Goal: Task Accomplishment & Management: Use online tool/utility

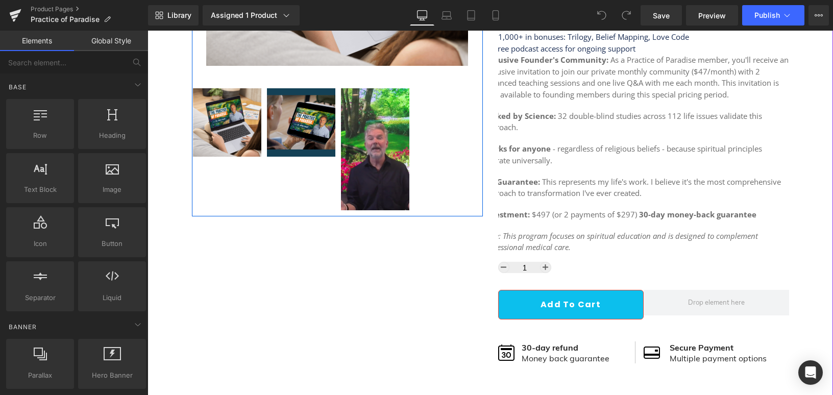
scroll to position [318, 0]
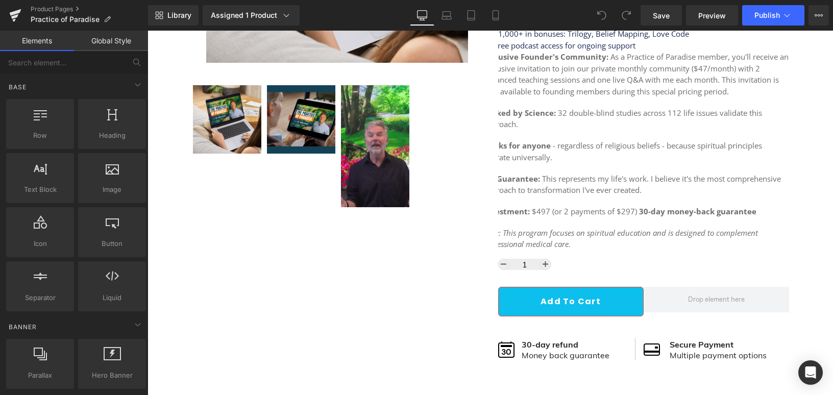
click at [613, 145] on p "Works for anyone - regardless of religious beliefs - because spiritual principl…" at bounding box center [636, 151] width 306 height 23
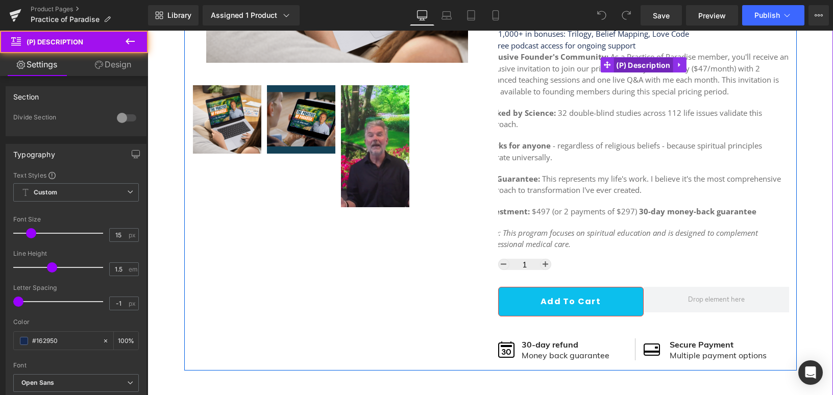
click at [636, 65] on span "(P) Description" at bounding box center [644, 65] width 60 height 15
click at [550, 121] on p "Backed by Science: 32 double-blind studies across 112 life issues validate this…" at bounding box center [636, 118] width 306 height 23
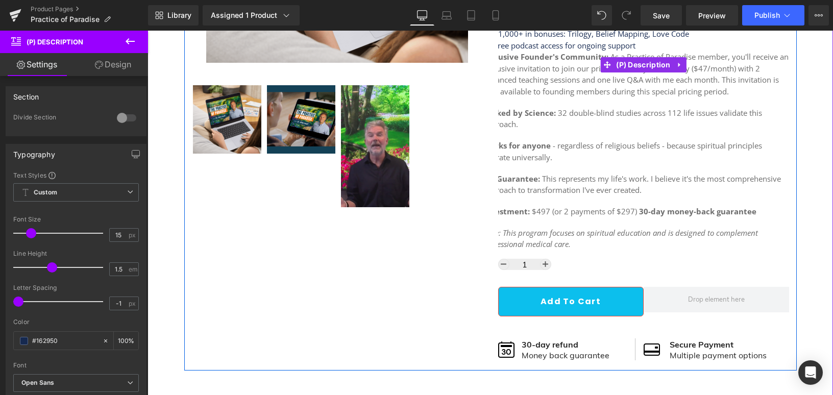
click at [550, 121] on p "Backed by Science: 32 double-blind studies across 112 life issues validate this…" at bounding box center [636, 118] width 306 height 23
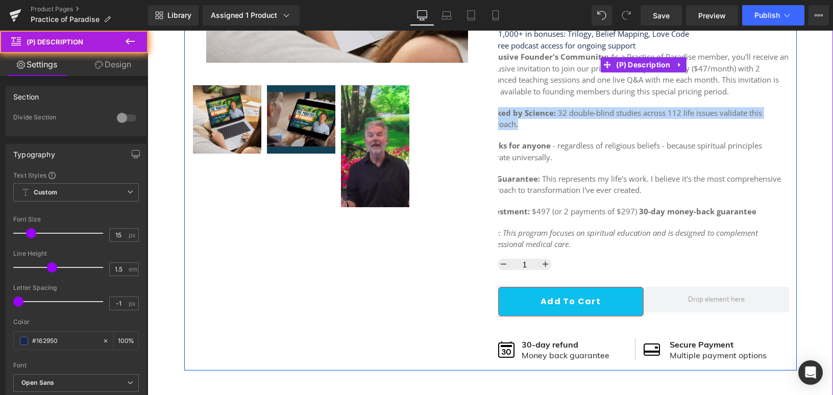
click at [550, 121] on p "Backed by Science: 32 double-blind studies across 112 life issues validate this…" at bounding box center [636, 118] width 306 height 23
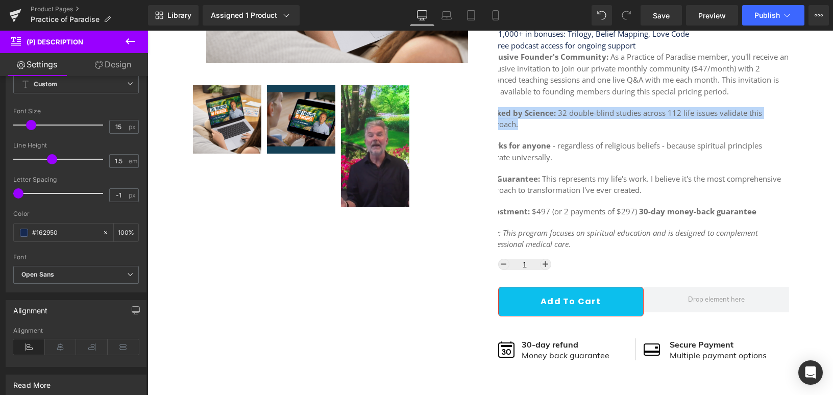
scroll to position [114, 0]
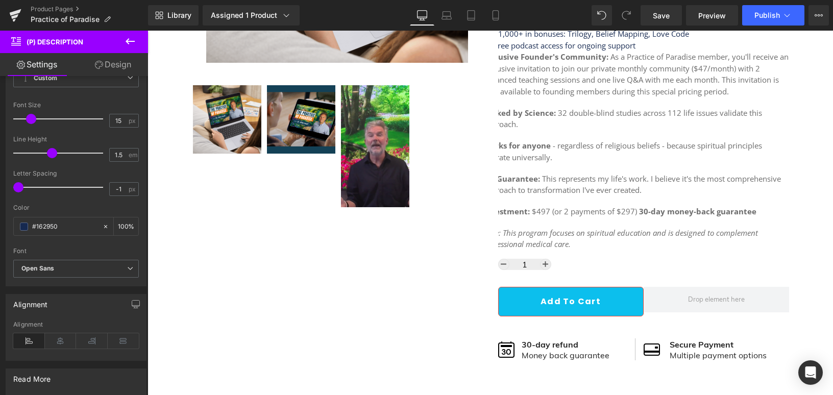
click at [714, 206] on div at bounding box center [491, 213] width 686 height 365
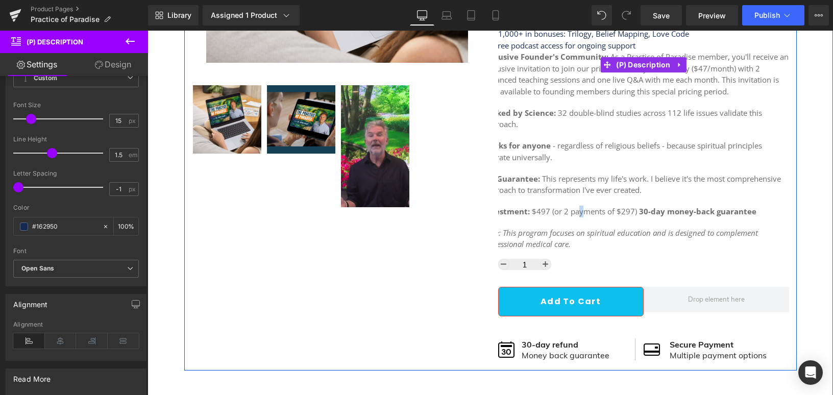
click at [575, 211] on p "Investment: $497 (or 2 payments of $297) 30-day money-back guarantee" at bounding box center [636, 212] width 306 height 12
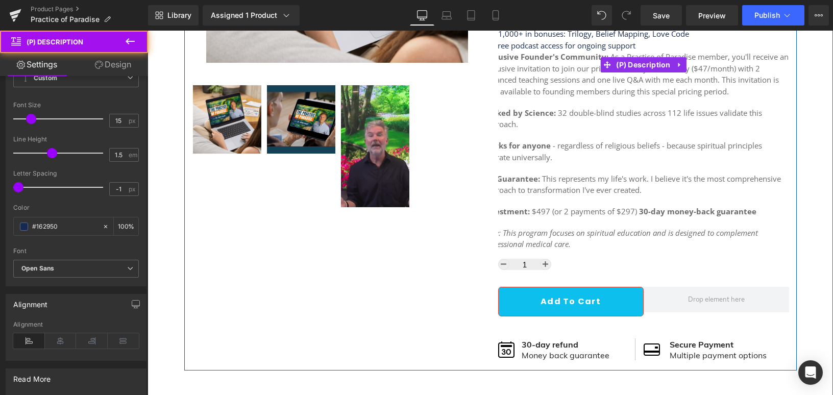
drag, startPoint x: 575, startPoint y: 211, endPoint x: 570, endPoint y: 219, distance: 9.5
click at [572, 213] on p "Investment: $497 (or 2 payments of $297) 30-day money-back guarantee" at bounding box center [636, 212] width 306 height 12
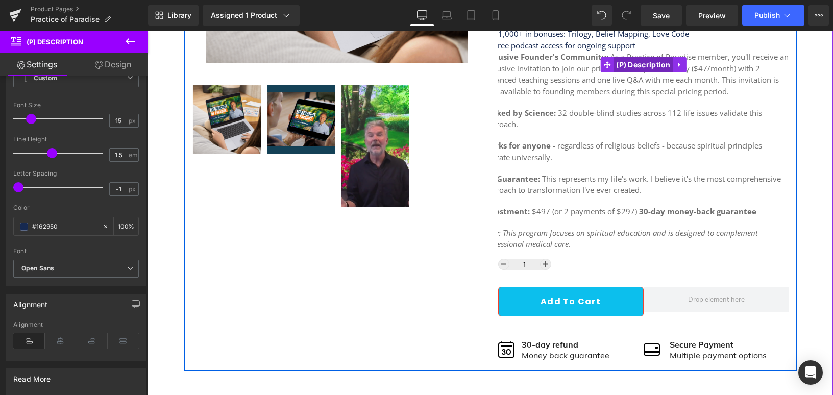
click at [653, 63] on span "(P) Description" at bounding box center [644, 64] width 60 height 15
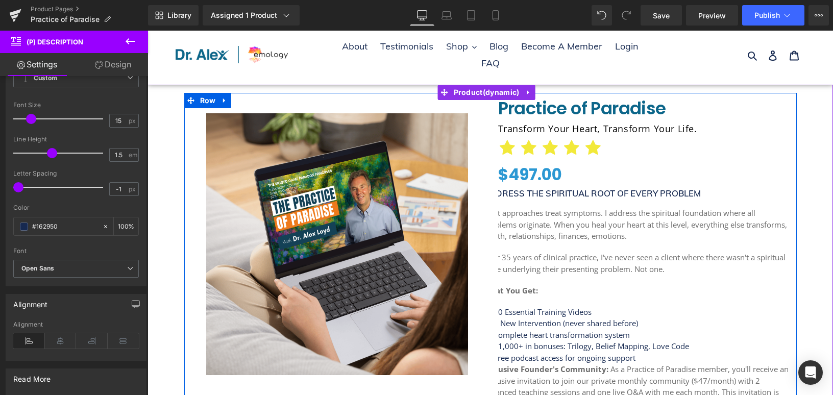
scroll to position [0, 0]
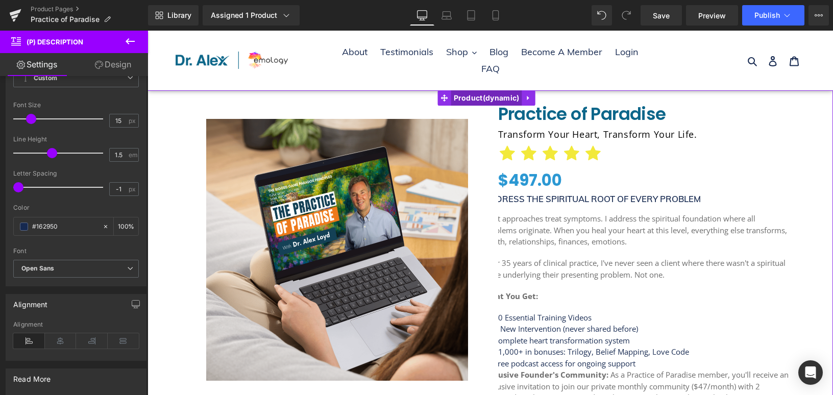
click at [493, 101] on span "Product" at bounding box center [486, 97] width 71 height 15
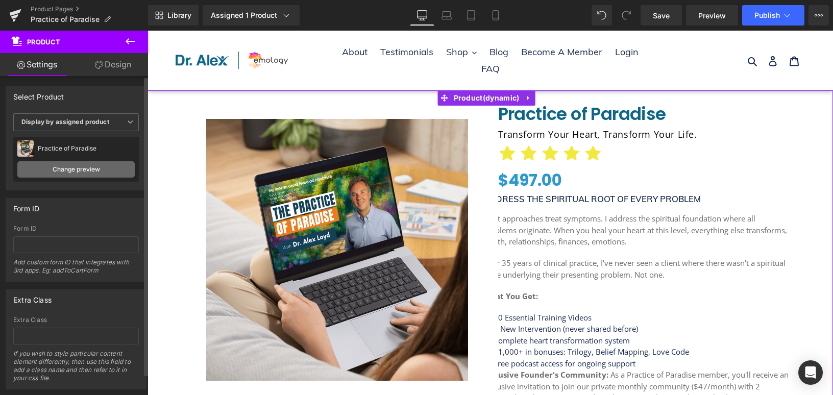
click at [83, 169] on link "Change preview" at bounding box center [75, 169] width 117 height 16
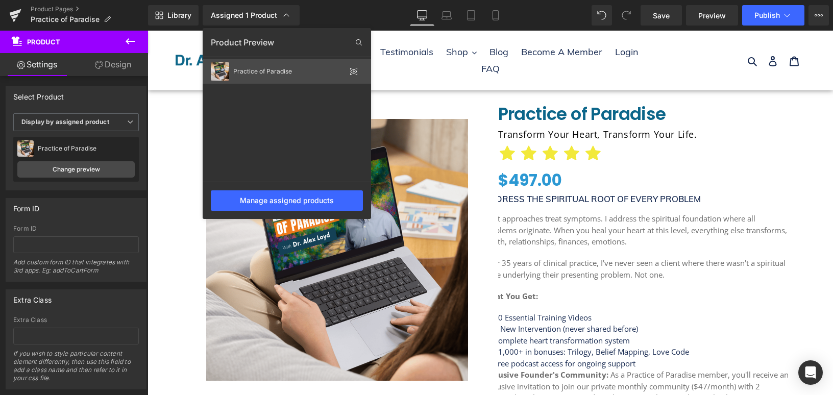
click at [292, 79] on div "Practice of Paradise" at bounding box center [287, 71] width 169 height 25
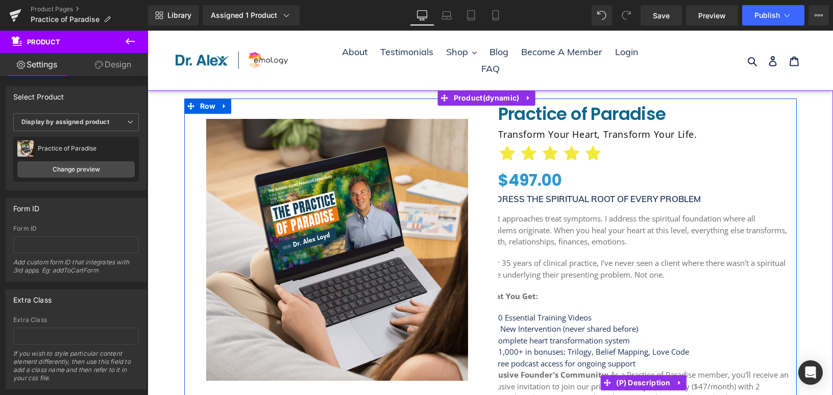
click at [554, 246] on p "Most approaches treat symptoms. I address the spiritual foundation where all pr…" at bounding box center [636, 230] width 306 height 35
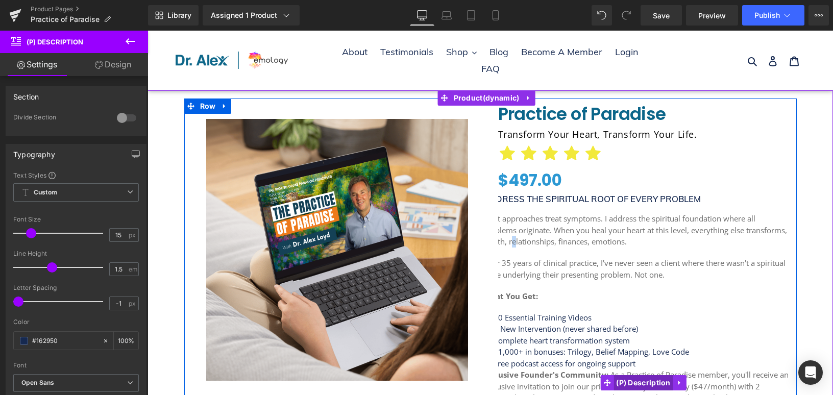
click at [653, 386] on span "(P) Description" at bounding box center [644, 382] width 60 height 15
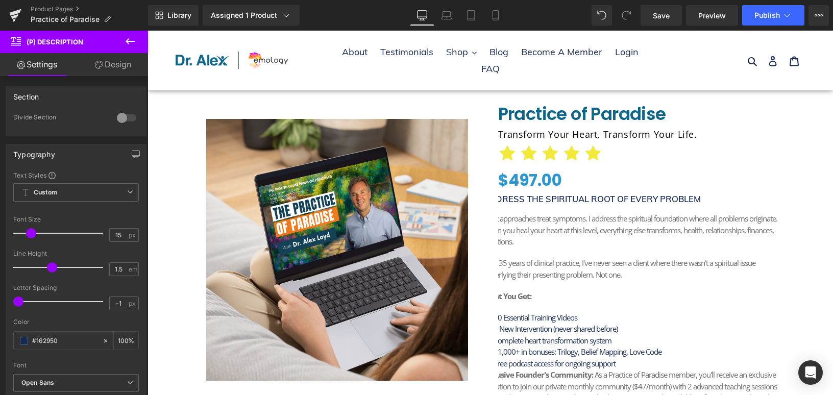
drag, startPoint x: 17, startPoint y: 301, endPoint x: -58, endPoint y: 300, distance: 75.6
click at [0, 300] on html "(P) Description You are previewing how the will restyle your page. You can not …" at bounding box center [416, 197] width 833 height 395
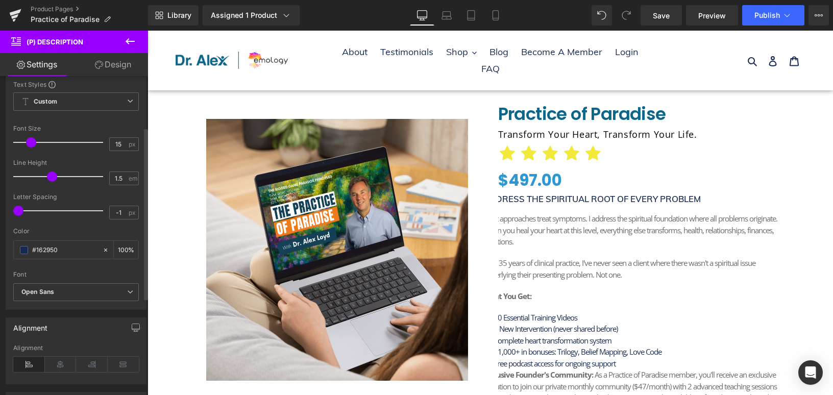
scroll to position [87, 0]
click at [36, 210] on div at bounding box center [60, 214] width 85 height 20
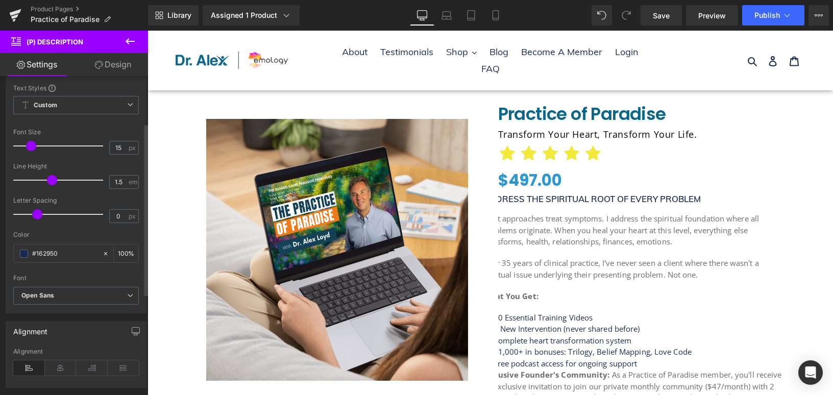
type input "-0.1"
click at [32, 215] on span at bounding box center [34, 214] width 10 height 10
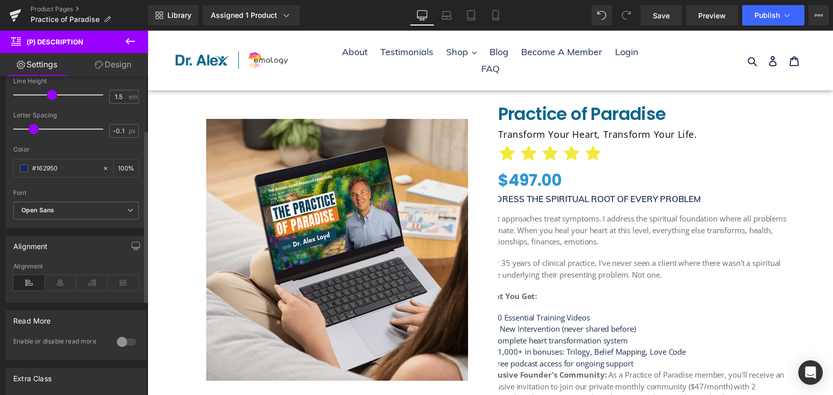
scroll to position [190, 0]
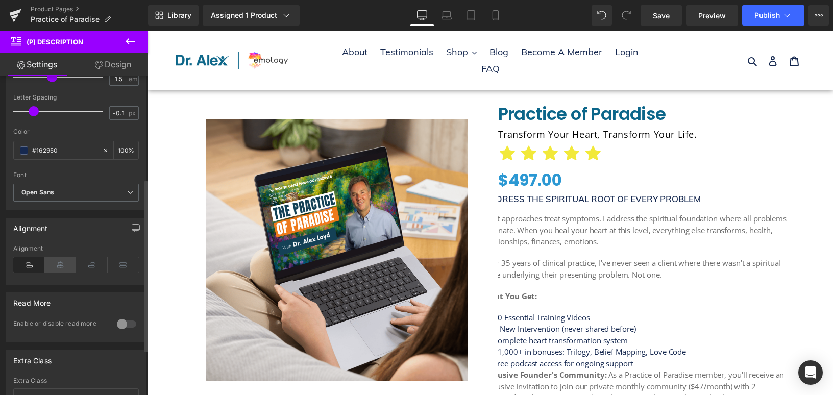
click at [55, 258] on icon at bounding box center [61, 264] width 32 height 15
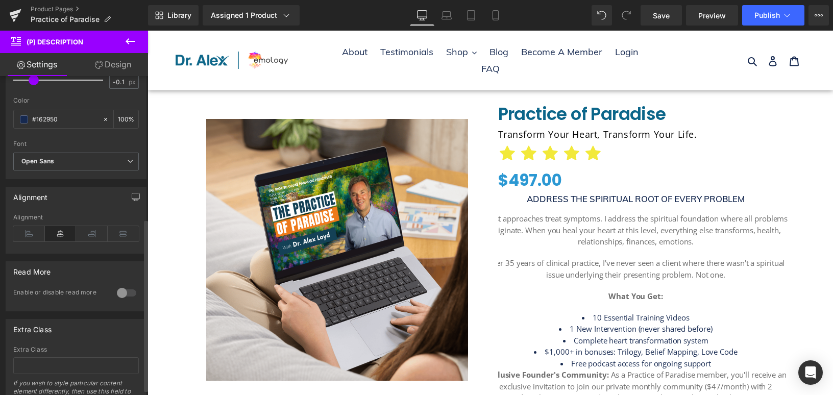
scroll to position [274, 0]
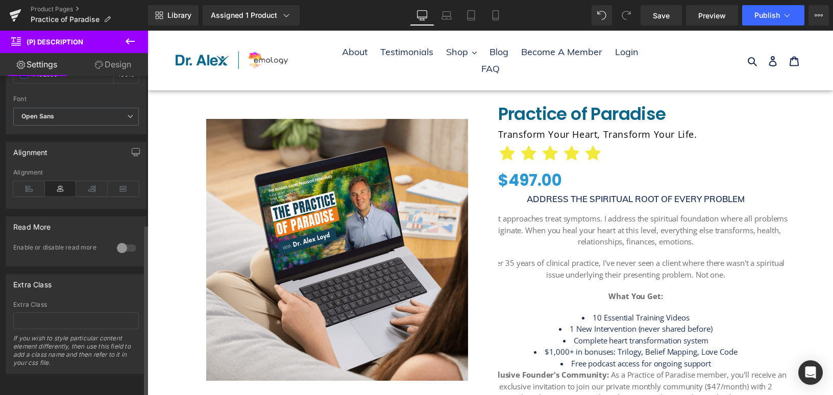
click at [125, 240] on div at bounding box center [126, 248] width 25 height 16
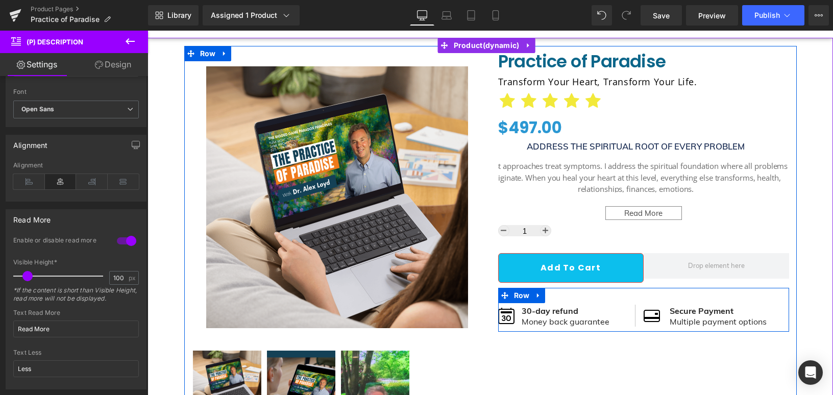
scroll to position [51, 0]
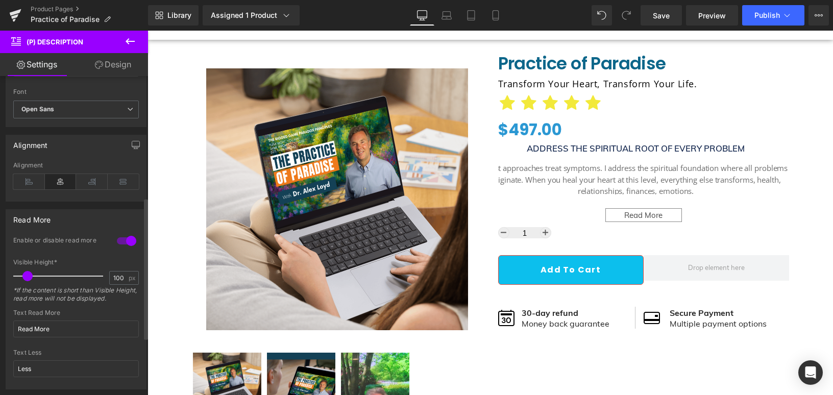
click at [119, 243] on div at bounding box center [126, 241] width 25 height 16
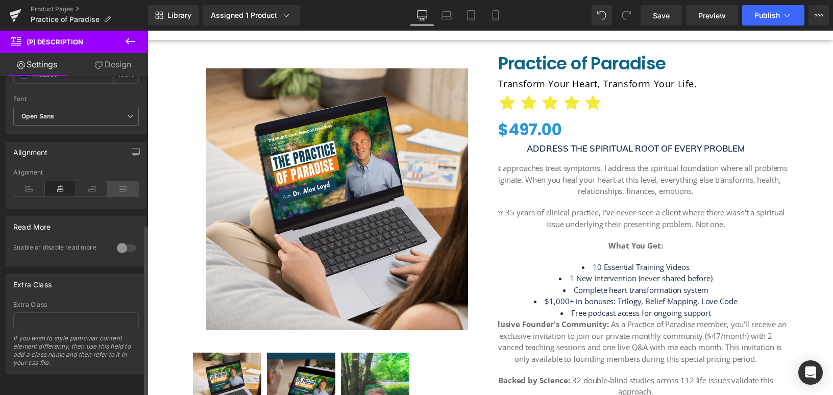
click at [115, 183] on icon at bounding box center [124, 188] width 32 height 15
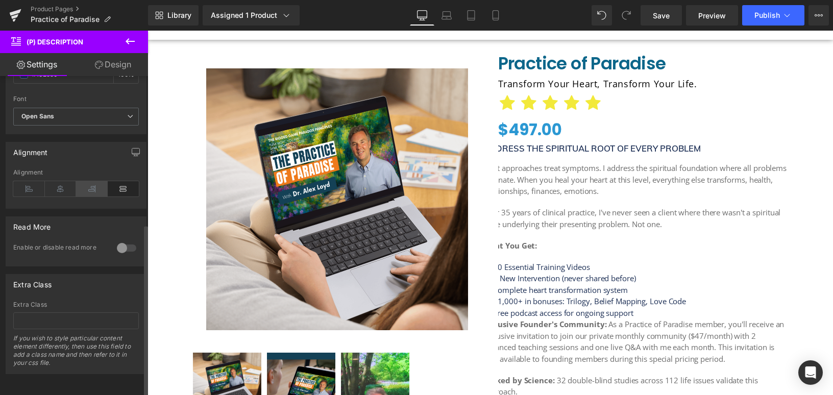
click at [92, 184] on icon at bounding box center [92, 188] width 32 height 15
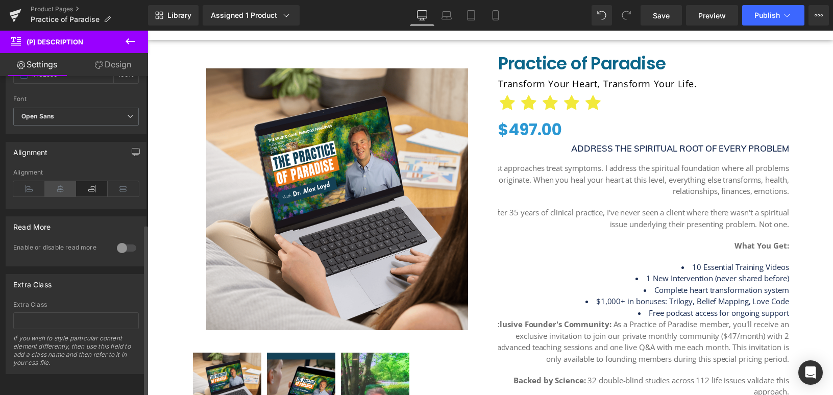
click at [63, 185] on icon at bounding box center [61, 188] width 32 height 15
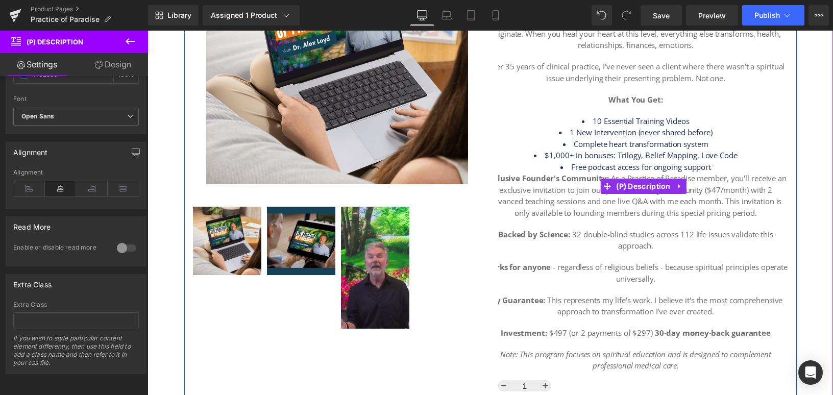
scroll to position [204, 0]
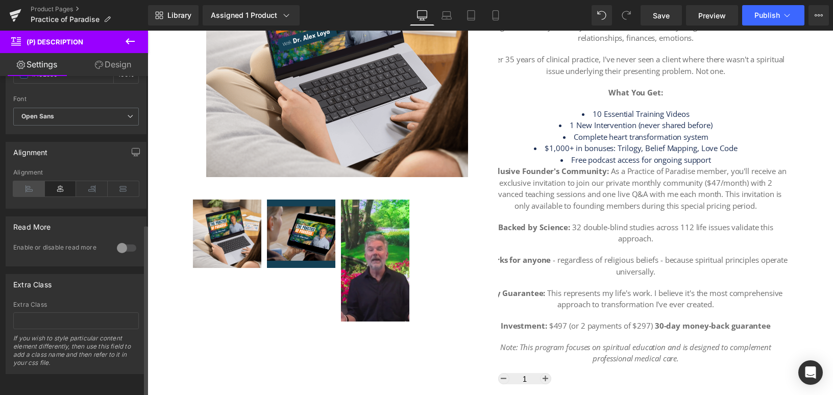
click at [34, 185] on icon at bounding box center [29, 188] width 32 height 15
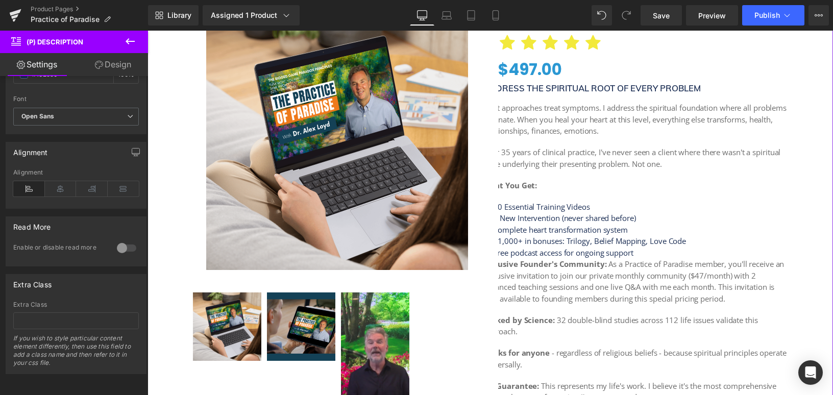
scroll to position [108, 0]
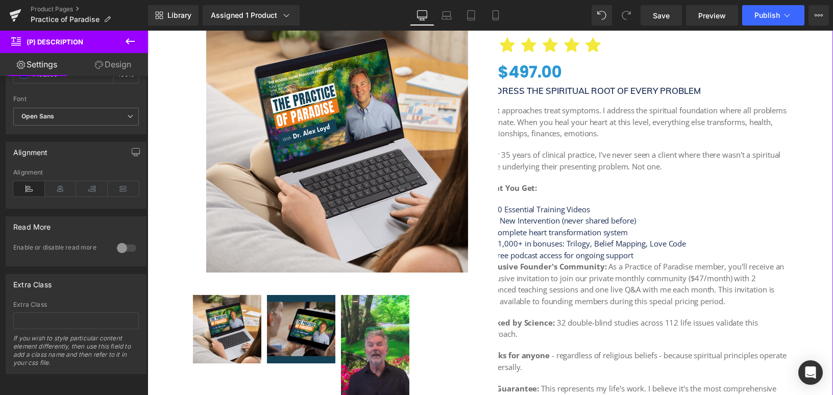
click at [531, 228] on li "Complete heart transformation system" at bounding box center [636, 233] width 306 height 12
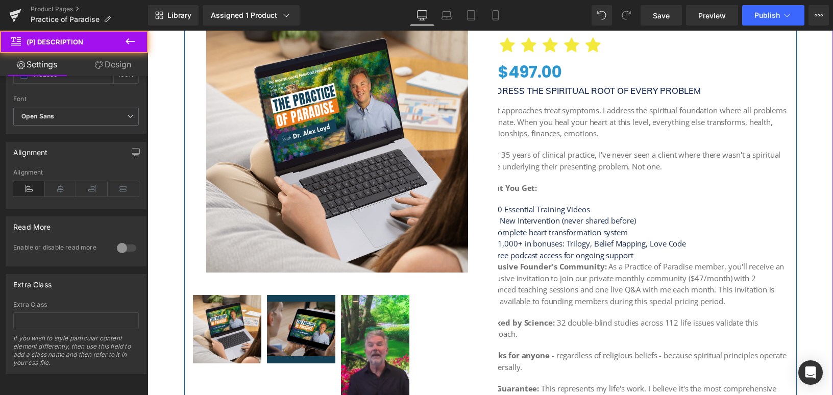
click at [491, 209] on div "Practice of Paradise (P) Title Transform your heart, transform your life. Headi…" at bounding box center [644, 285] width 306 height 580
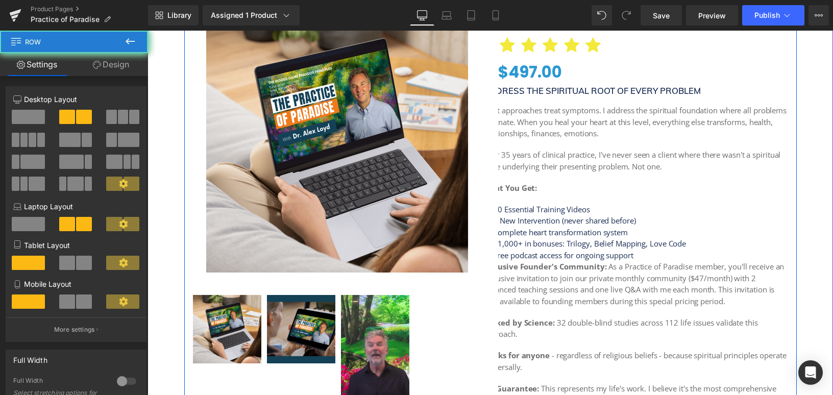
click at [475, 193] on div "Sale Off (P) Image ‹" at bounding box center [337, 209] width 306 height 428
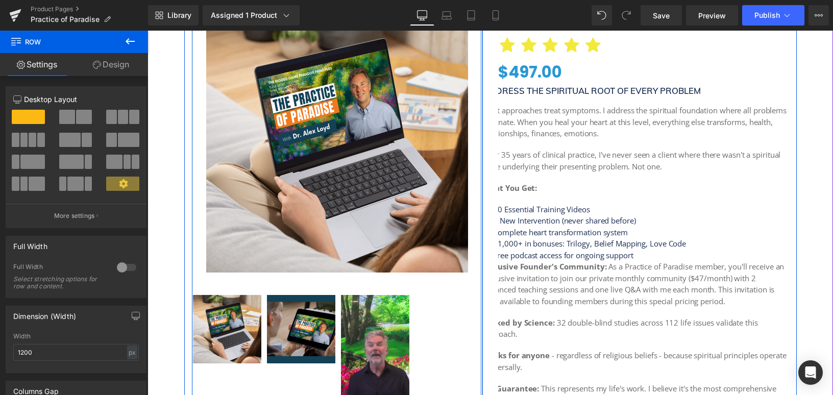
drag, startPoint x: 476, startPoint y: 186, endPoint x: 498, endPoint y: 183, distance: 22.2
click at [498, 183] on div "Sale Off (P) Image" at bounding box center [490, 285] width 613 height 590
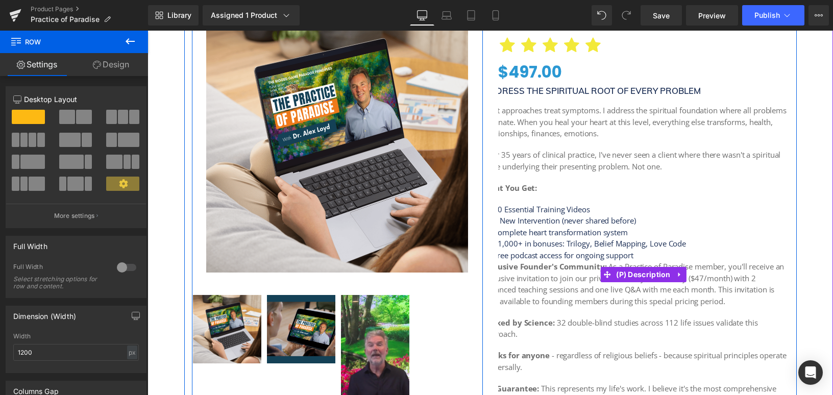
click at [591, 200] on div "Address the Spiritual Root of Every Problem Most approaches treat symptoms. I a…" at bounding box center [636, 273] width 306 height 374
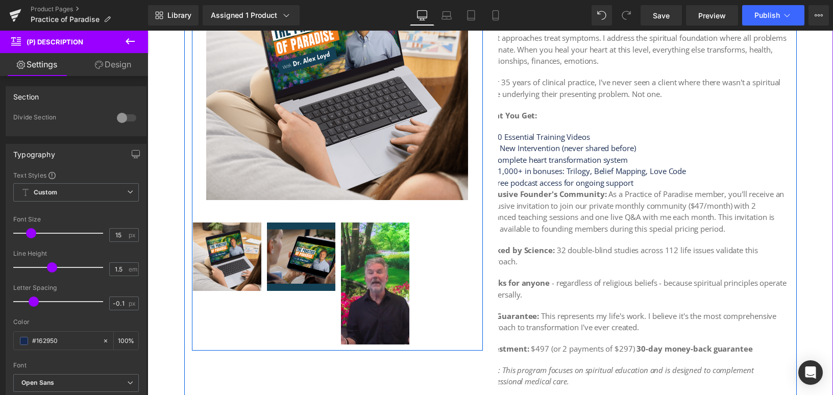
scroll to position [224, 0]
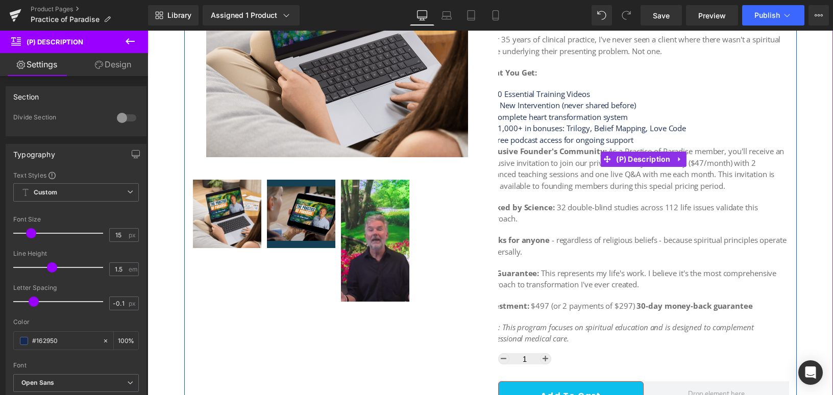
click at [559, 249] on p "Works for anyone - regardless of religious beliefs - because spiritual principl…" at bounding box center [636, 245] width 306 height 23
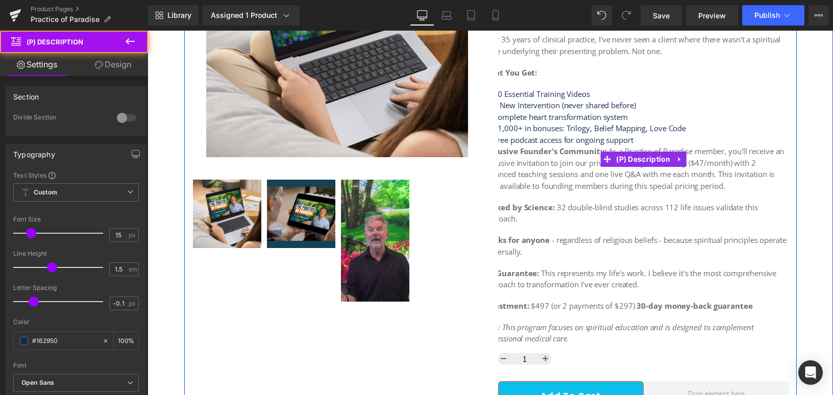
click at [496, 213] on p "Backed by Science: 32 double-blind studies across 112 life issues validate this…" at bounding box center [636, 213] width 306 height 23
click at [505, 211] on strong "Backed by Science:" at bounding box center [519, 207] width 72 height 10
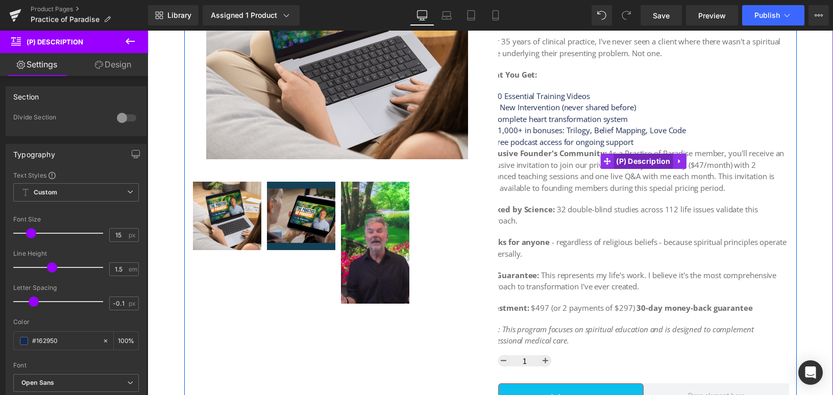
click at [634, 157] on span "(P) Description" at bounding box center [644, 161] width 60 height 15
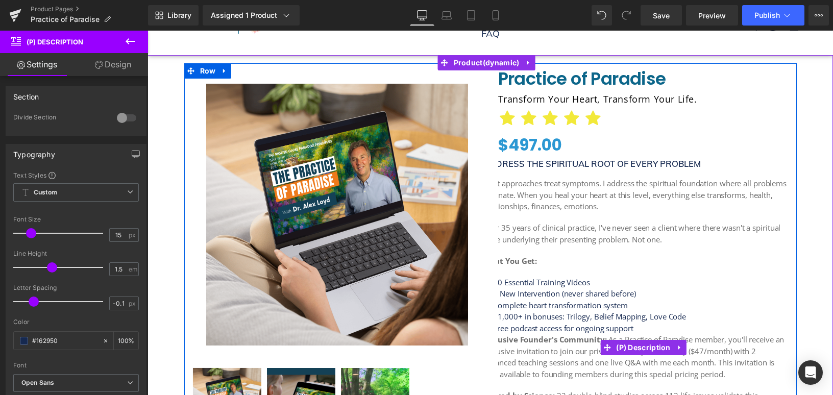
scroll to position [34, 0]
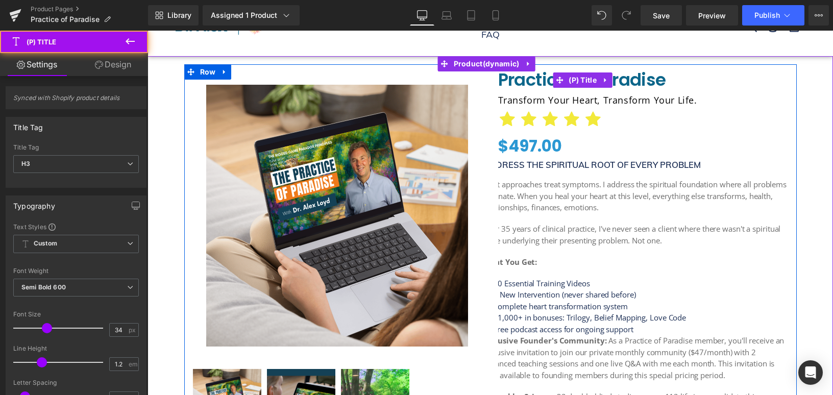
click at [498, 79] on span "Practice of Paradise" at bounding box center [582, 79] width 168 height 21
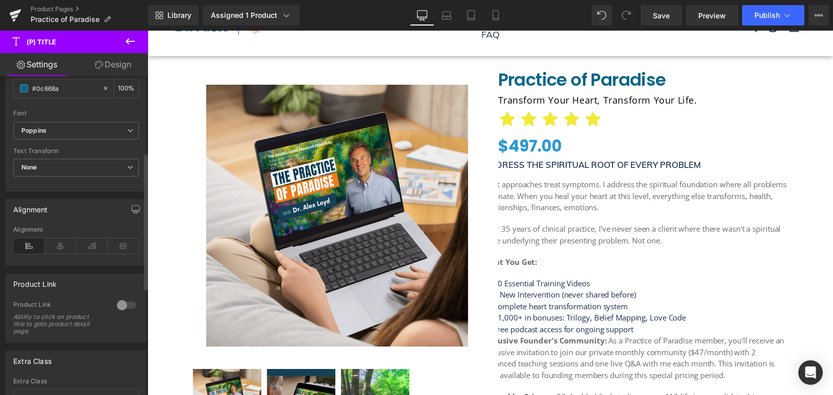
scroll to position [431, 0]
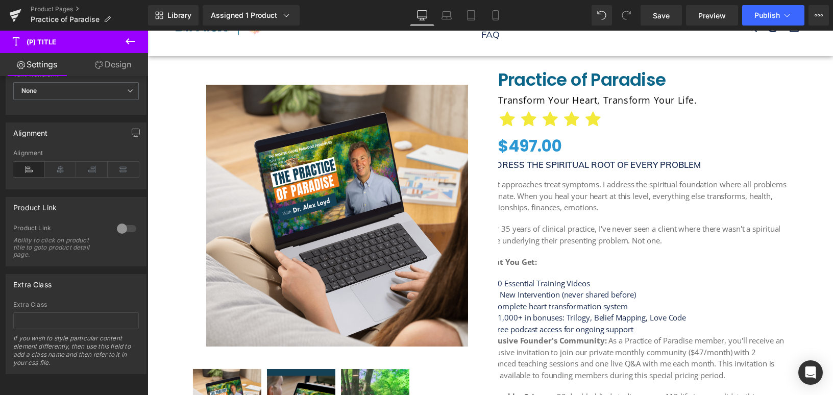
click at [653, 233] on p "After 35 years of clinical practice, I've never seen a client where there wasn'…" at bounding box center [636, 234] width 306 height 23
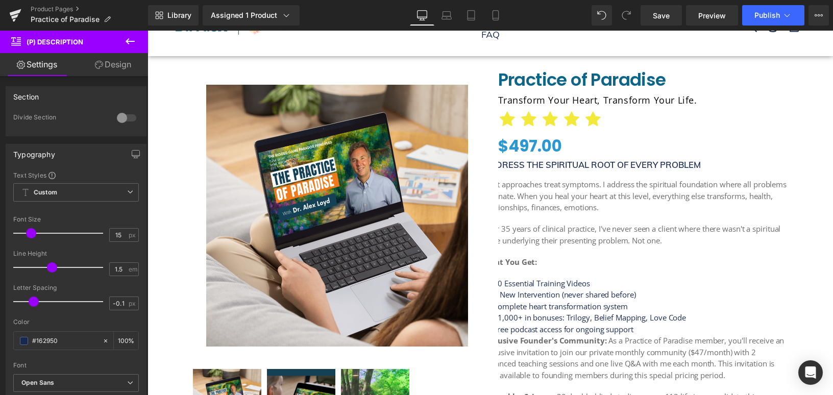
click at [114, 69] on link "Design" at bounding box center [113, 64] width 74 height 23
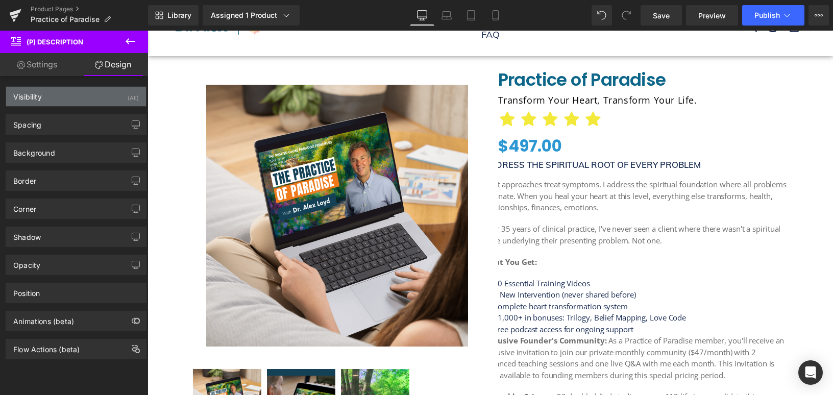
click at [38, 96] on div "Visibility" at bounding box center [27, 94] width 29 height 14
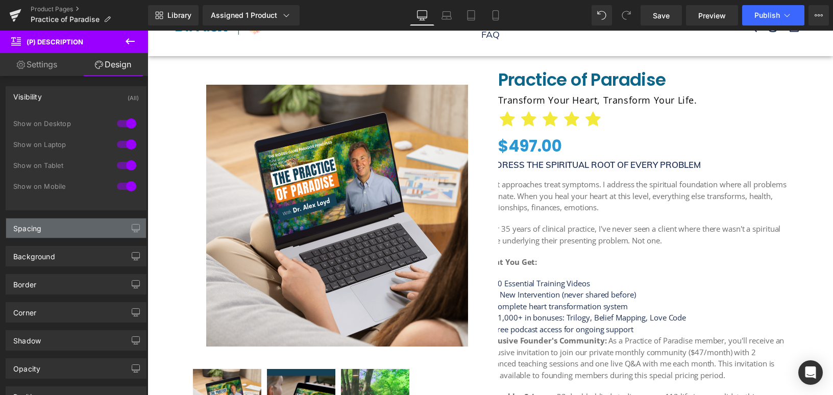
click at [43, 236] on div "Spacing" at bounding box center [76, 228] width 140 height 19
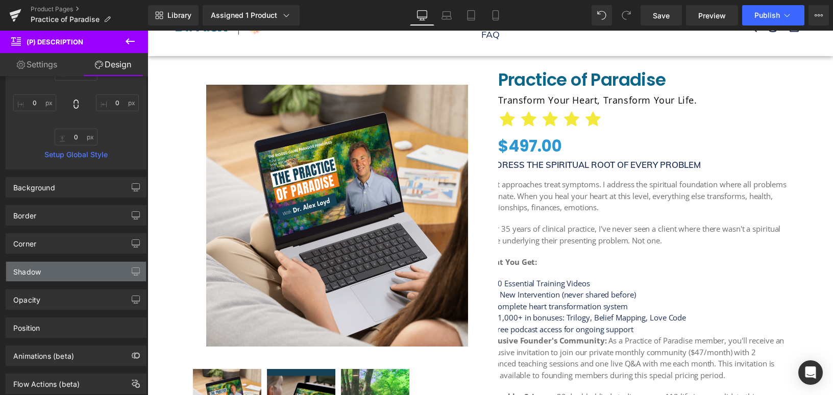
scroll to position [308, 0]
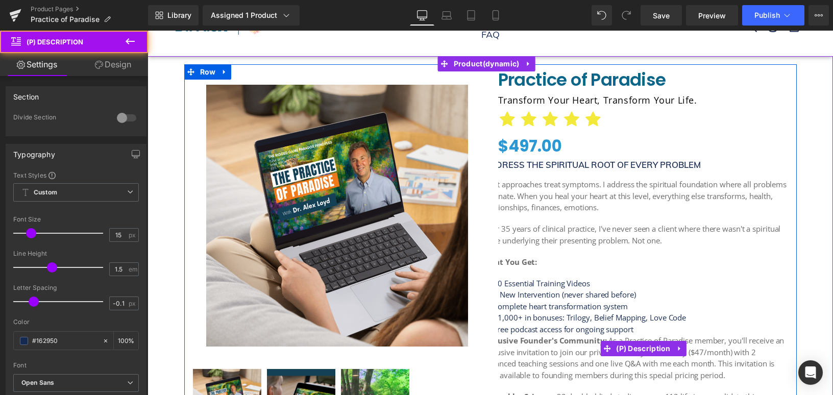
click at [723, 268] on div "Address the Spiritual Root of Every Problem Most approaches treat symptoms. I a…" at bounding box center [636, 347] width 306 height 374
click at [679, 349] on icon at bounding box center [680, 349] width 2 height 5
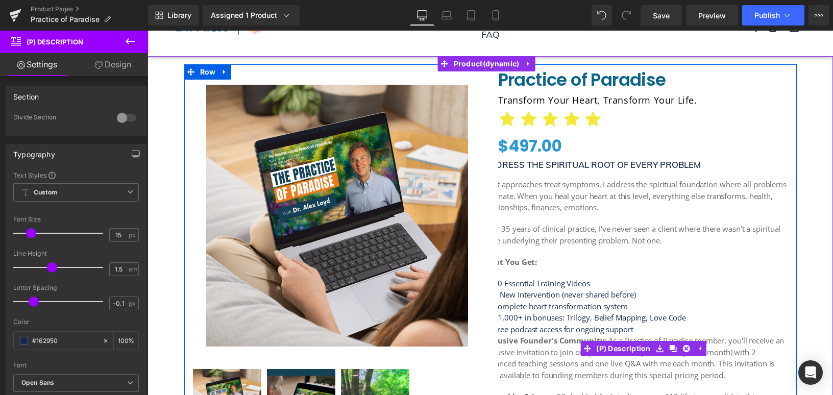
click at [515, 337] on strong "Exclusive Founder's Community:" at bounding box center [545, 340] width 124 height 10
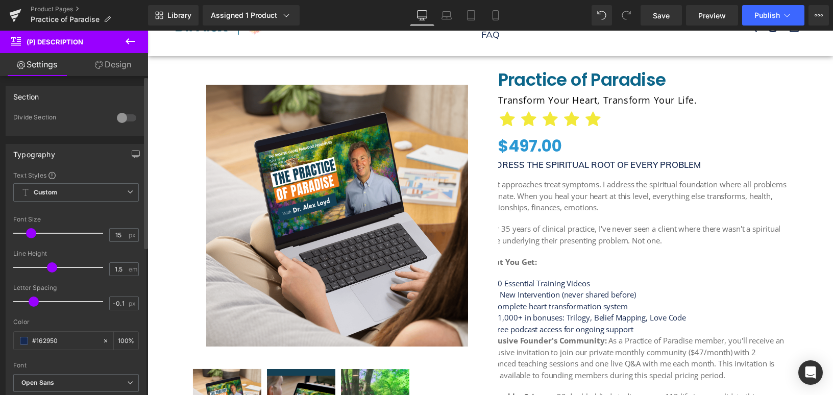
type input "1.6"
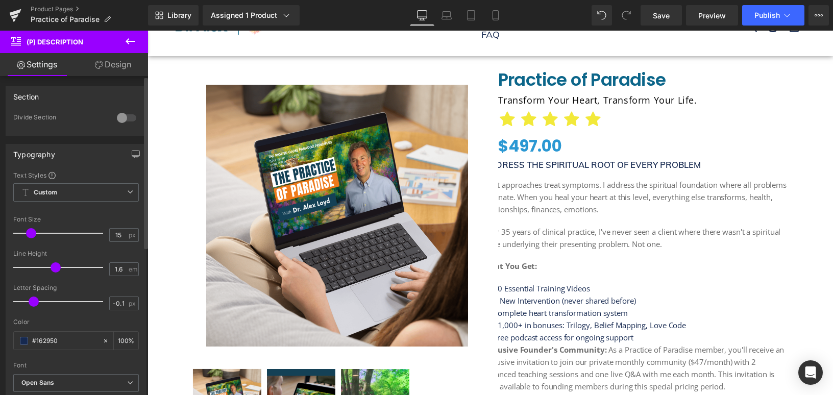
click at [53, 269] on span at bounding box center [56, 267] width 10 height 10
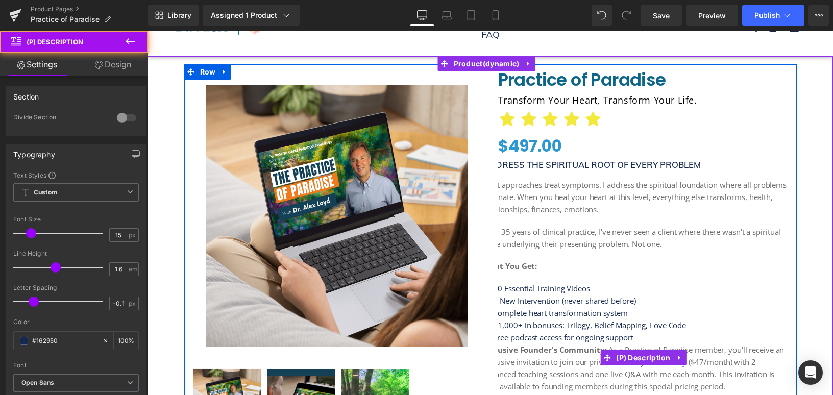
click at [572, 243] on p "After 35 years of clinical practice, I've never seen a client where there wasn'…" at bounding box center [636, 238] width 306 height 25
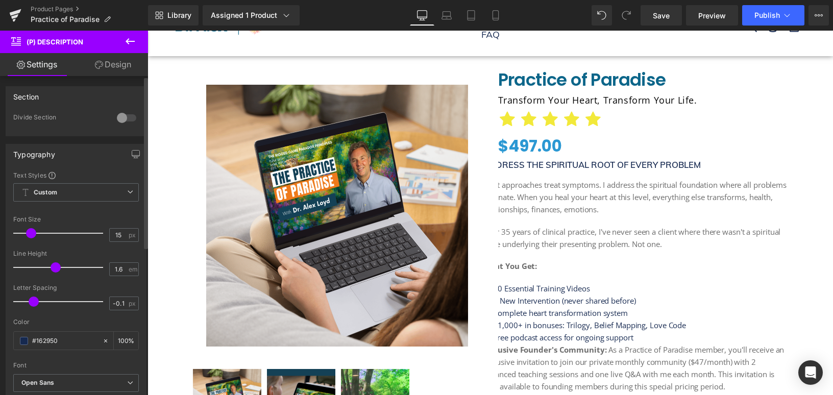
drag, startPoint x: 109, startPoint y: 117, endPoint x: 136, endPoint y: 119, distance: 27.1
click at [109, 117] on div "Divide Section" at bounding box center [76, 124] width 126 height 22
click at [136, 119] on div "0 Divide Section H2 H3 H4 H5 H6 Section Divider H2 H2 H3 H4 H5 H6 1 Section Num…" at bounding box center [76, 124] width 140 height 22
click at [127, 119] on div at bounding box center [126, 118] width 25 height 16
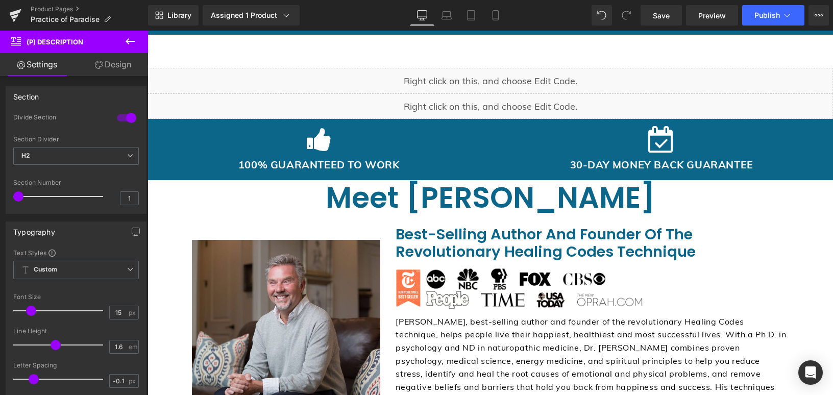
scroll to position [709, 0]
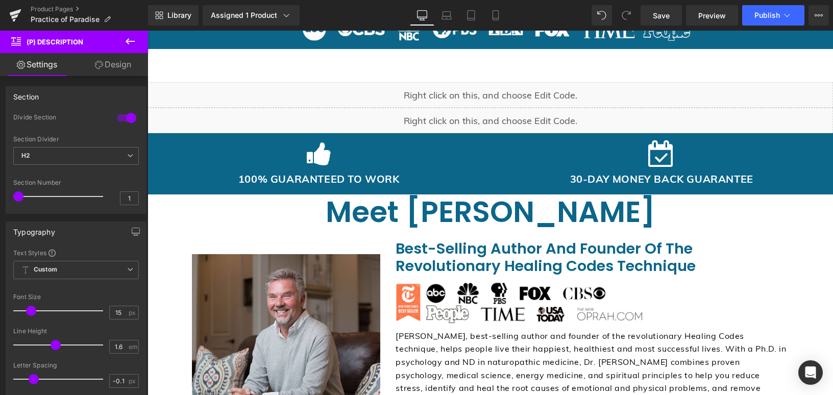
click at [441, 167] on div "Icon 100% GUARANTEED TO WORK Heading" at bounding box center [319, 163] width 343 height 50
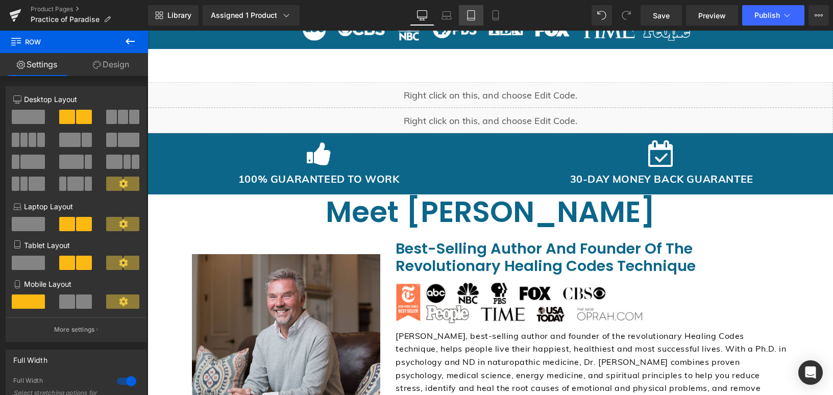
click at [483, 15] on link "Tablet" at bounding box center [471, 15] width 25 height 20
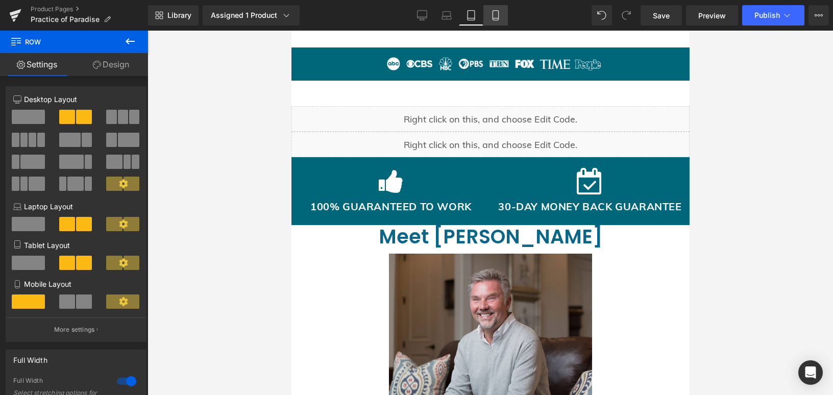
scroll to position [1024, 0]
click at [495, 15] on icon at bounding box center [496, 15] width 10 height 10
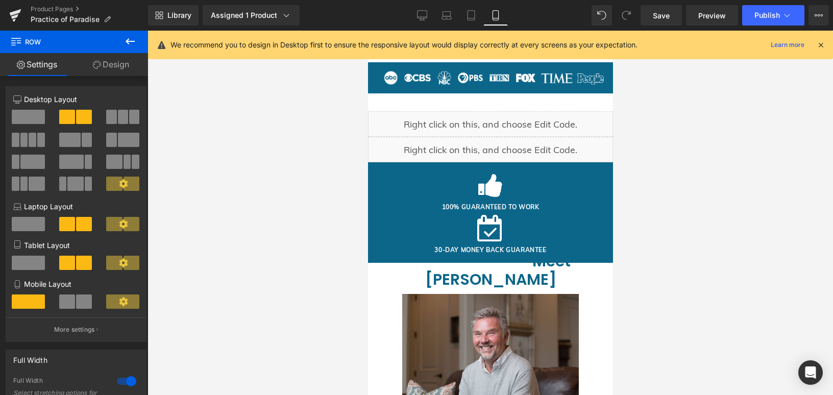
scroll to position [1038, 0]
click at [551, 267] on h3 "Meet [PERSON_NAME]" at bounding box center [490, 270] width 243 height 37
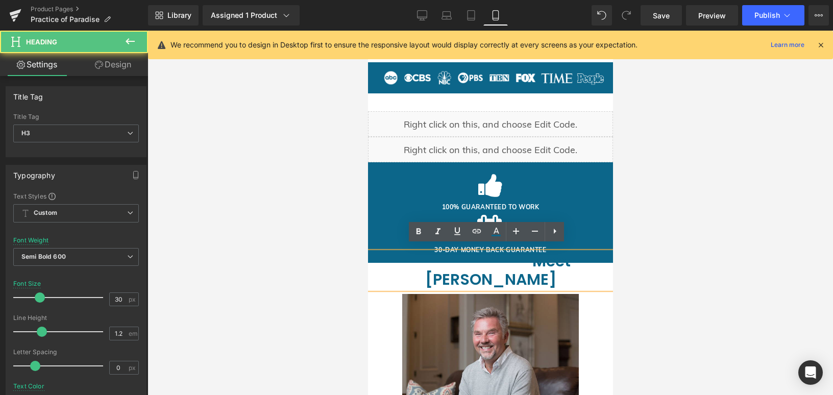
scroll to position [1040, 0]
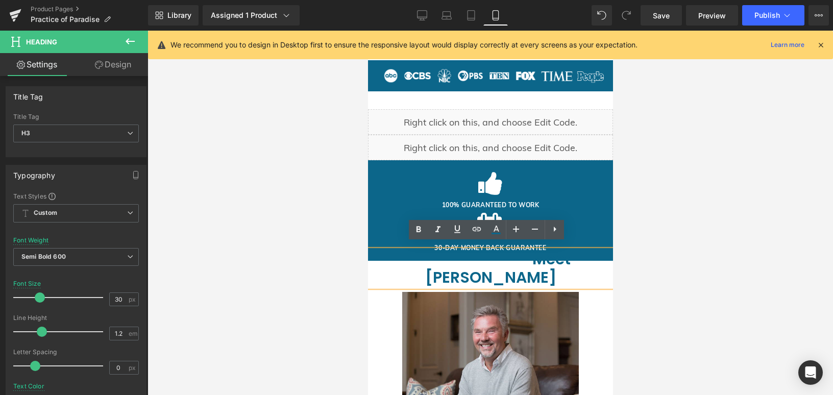
click at [403, 222] on div at bounding box center [490, 225] width 245 height 29
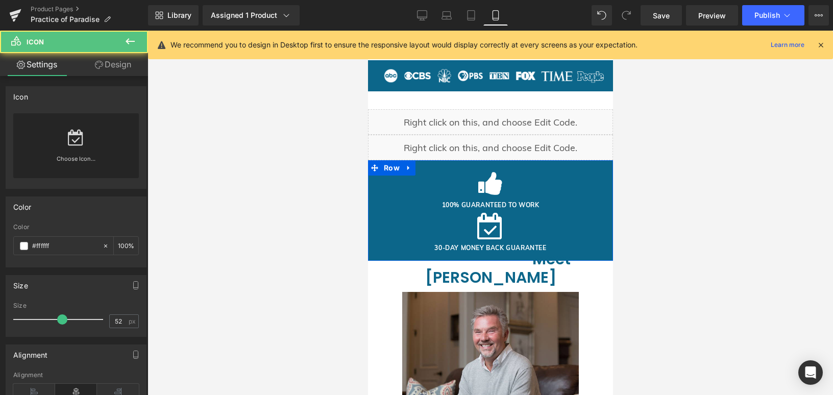
click at [388, 243] on h1 "30-DAY MONEY BACK GUARANTEE" at bounding box center [490, 248] width 245 height 11
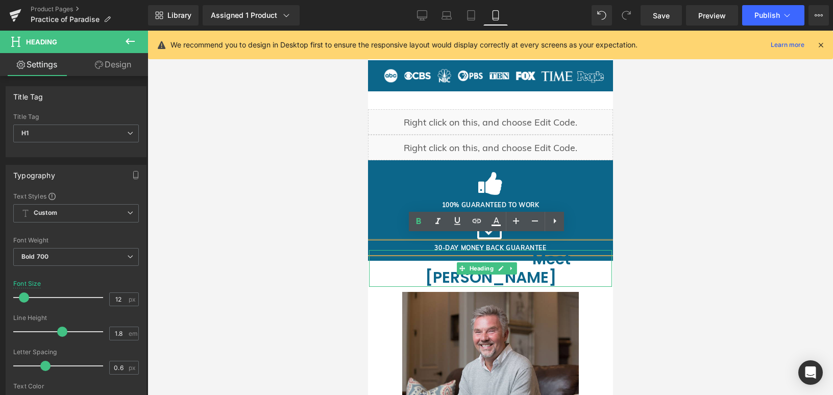
click at [397, 252] on h3 "Meet [PERSON_NAME]" at bounding box center [490, 268] width 243 height 37
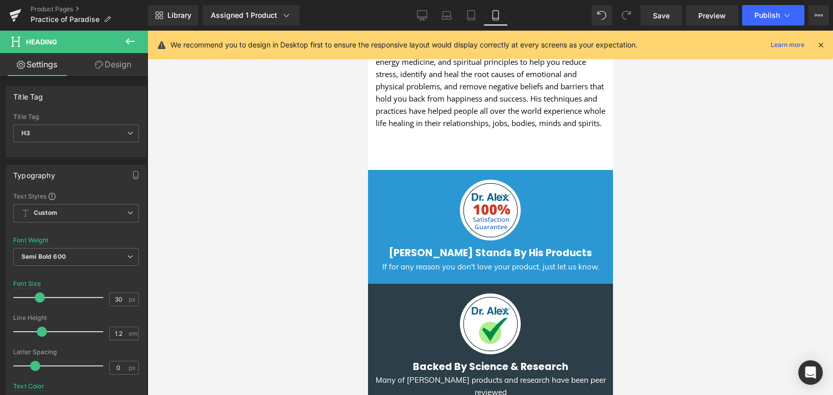
scroll to position [1489, 0]
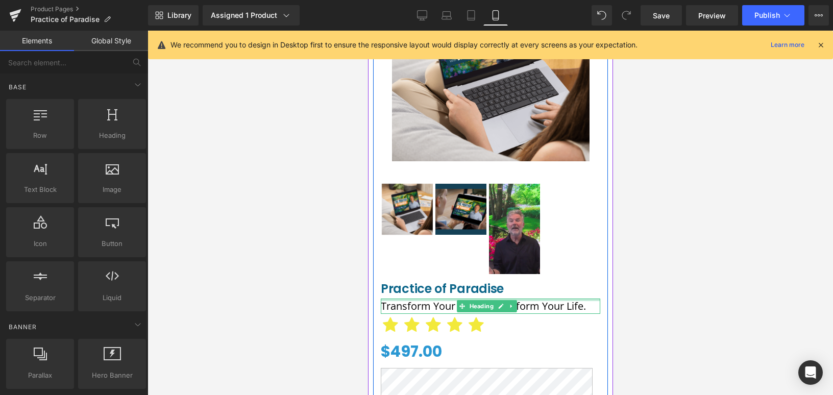
scroll to position [0, 0]
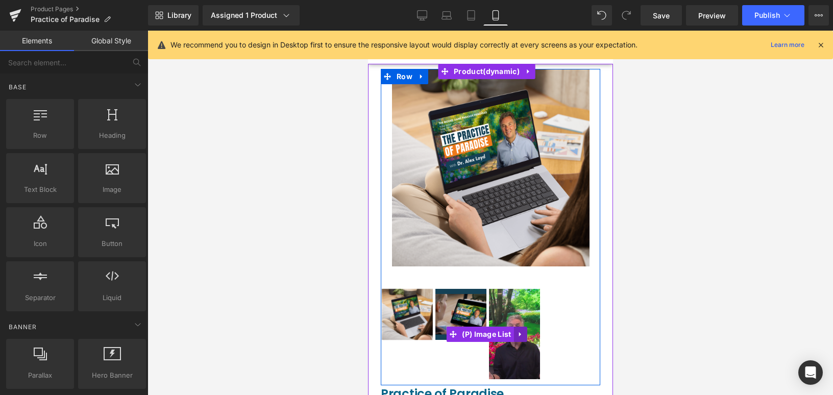
click at [517, 330] on icon at bounding box center [520, 334] width 7 height 8
click at [457, 327] on link "(P) Image List" at bounding box center [479, 334] width 67 height 15
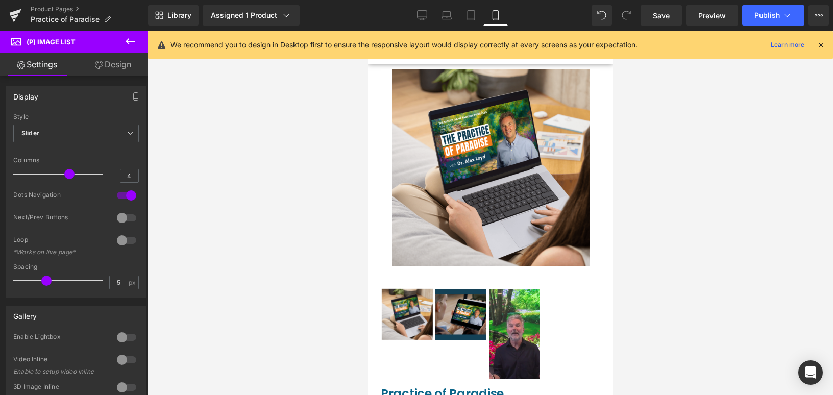
click at [134, 69] on link "Design" at bounding box center [113, 64] width 74 height 23
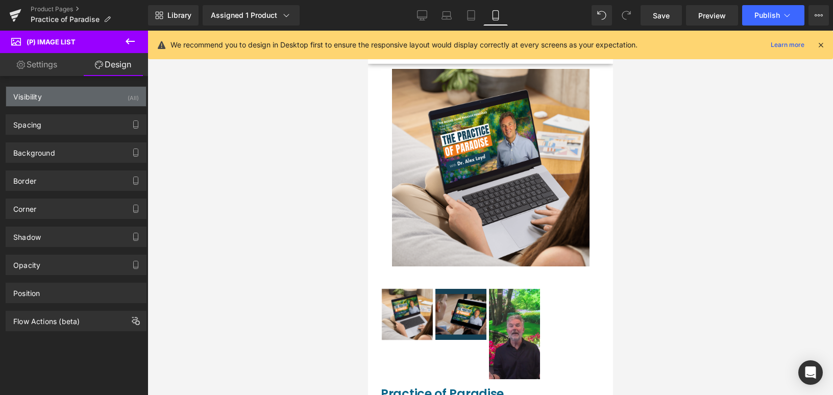
click at [71, 98] on div "Visibility (All)" at bounding box center [76, 96] width 140 height 19
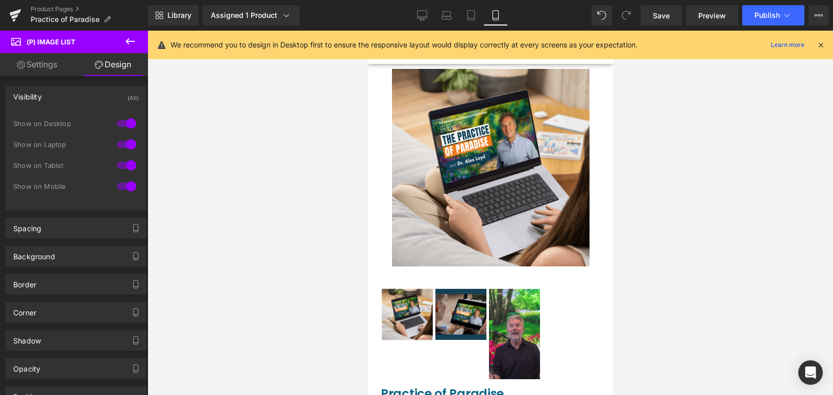
click at [124, 188] on div at bounding box center [126, 186] width 25 height 16
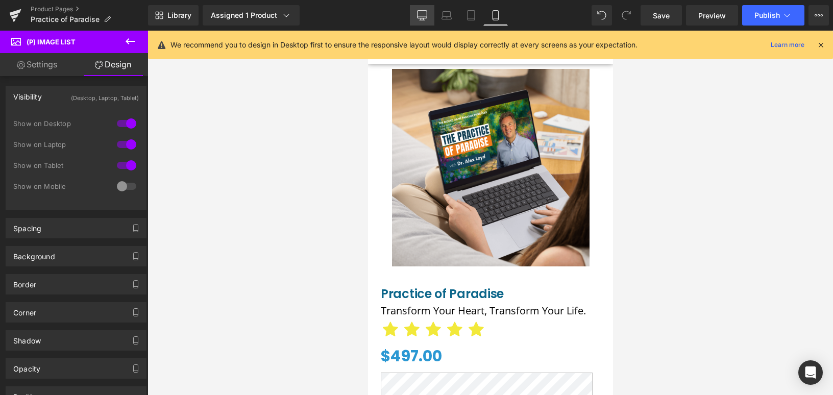
click at [421, 20] on icon at bounding box center [422, 20] width 5 height 0
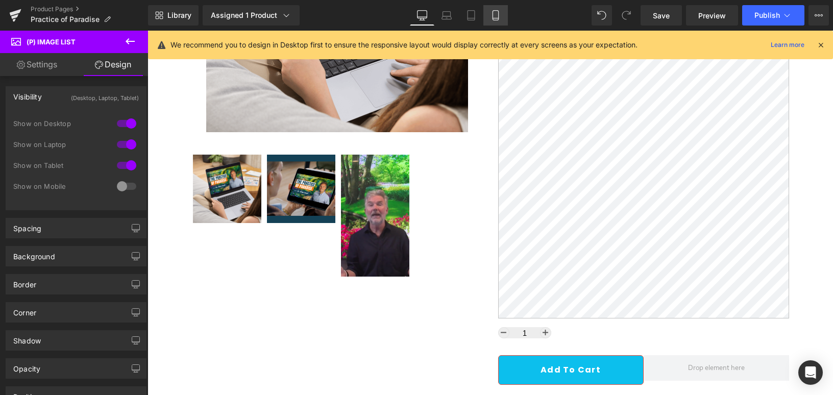
click at [491, 20] on link "Mobile" at bounding box center [496, 15] width 25 height 20
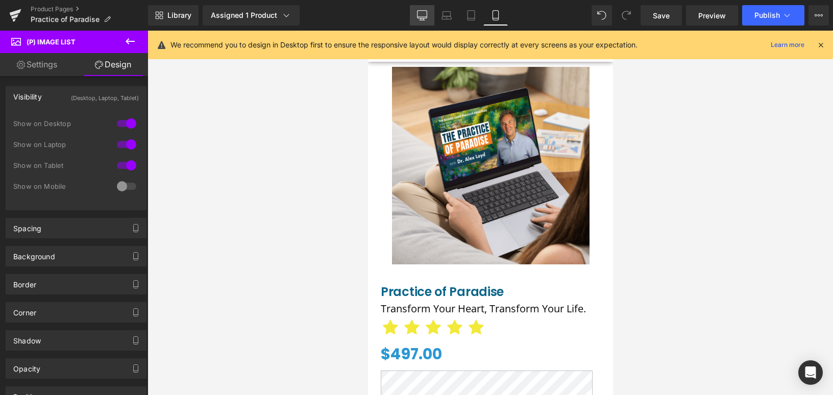
click at [423, 14] on icon at bounding box center [422, 15] width 10 height 10
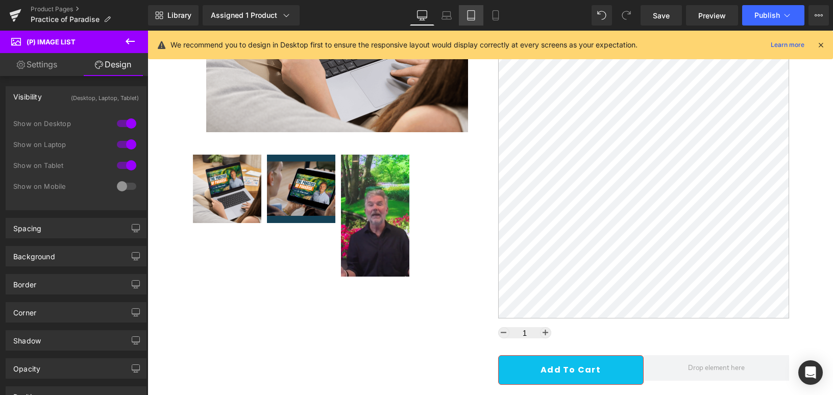
click at [478, 15] on link "Tablet" at bounding box center [471, 15] width 25 height 20
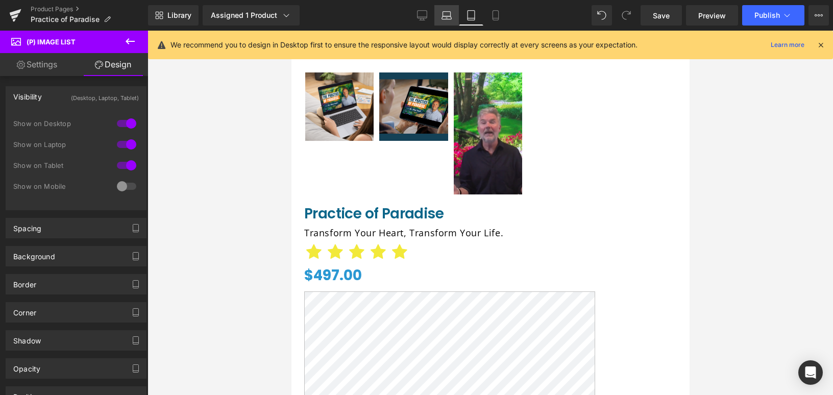
scroll to position [163, 0]
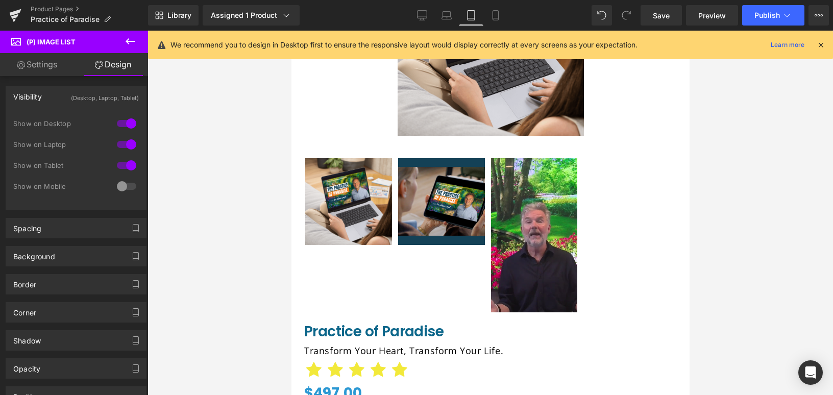
click at [119, 163] on div at bounding box center [126, 165] width 25 height 16
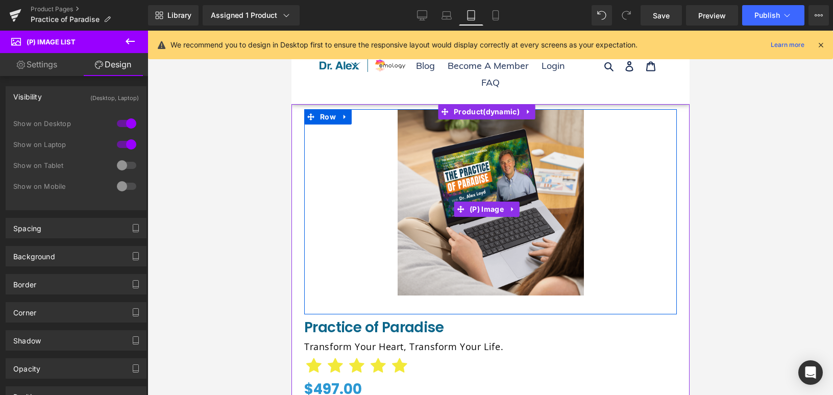
scroll to position [0, 0]
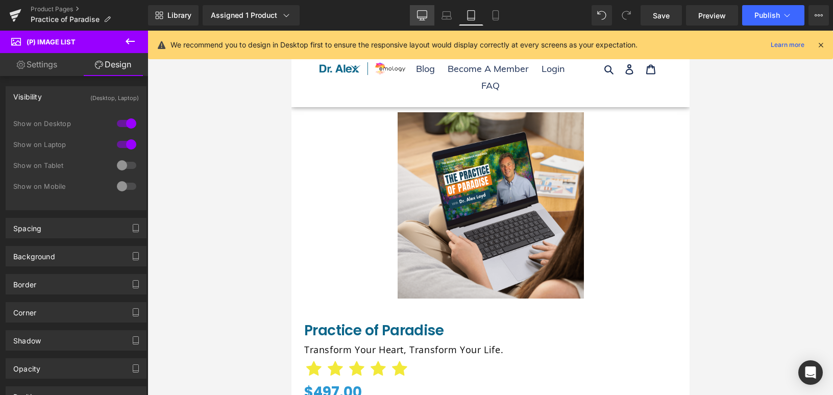
click at [421, 13] on icon at bounding box center [422, 15] width 10 height 10
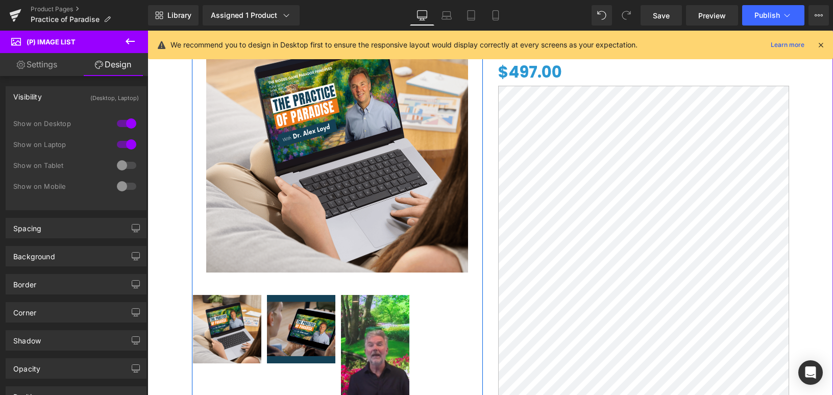
scroll to position [7, 0]
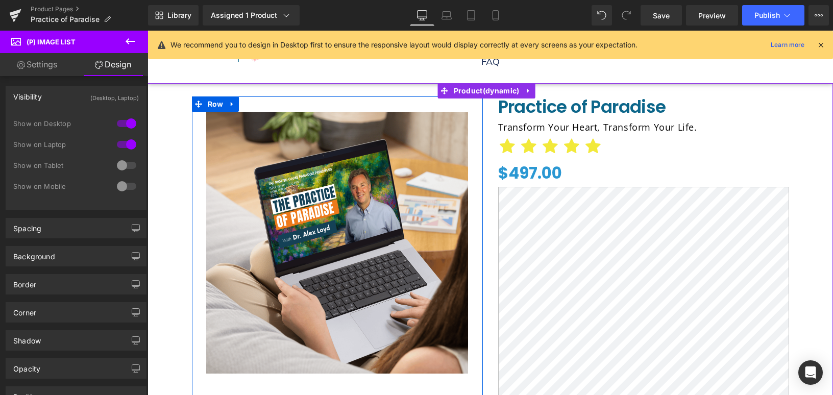
click at [299, 179] on img at bounding box center [337, 243] width 262 height 262
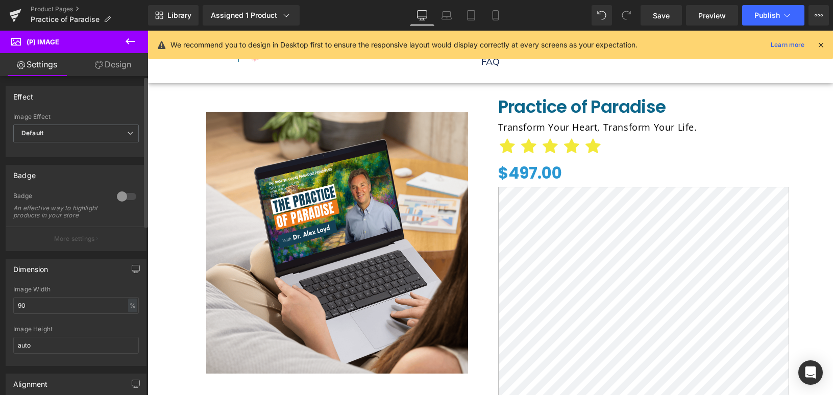
click at [123, 195] on div at bounding box center [126, 196] width 25 height 16
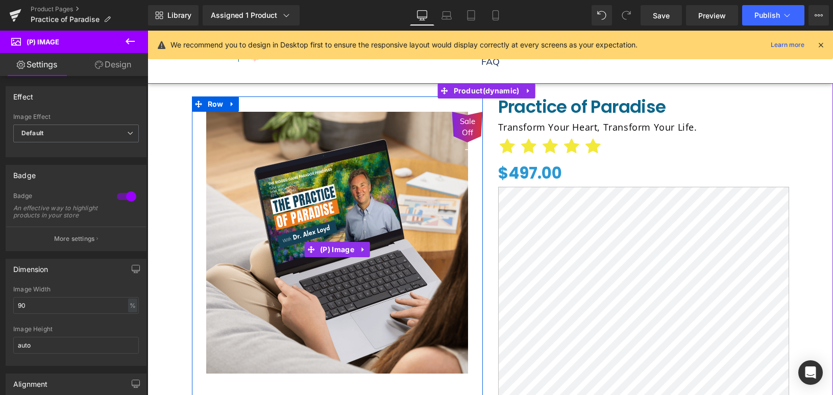
click at [464, 129] on span "Sale Off" at bounding box center [468, 127] width 20 height 23
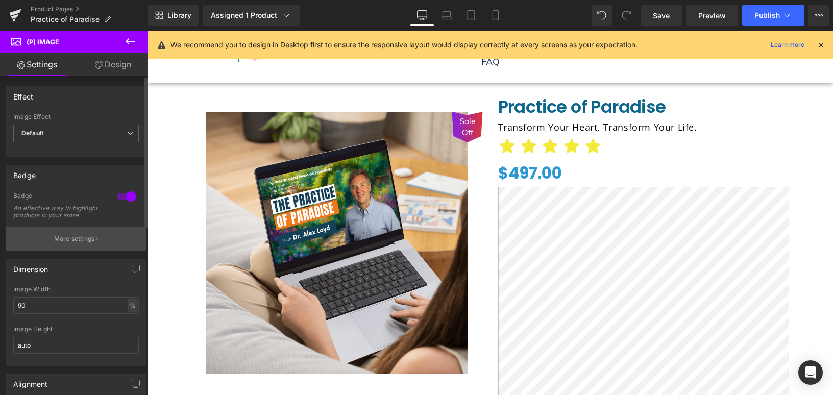
click at [78, 244] on p "More settings" at bounding box center [74, 238] width 41 height 9
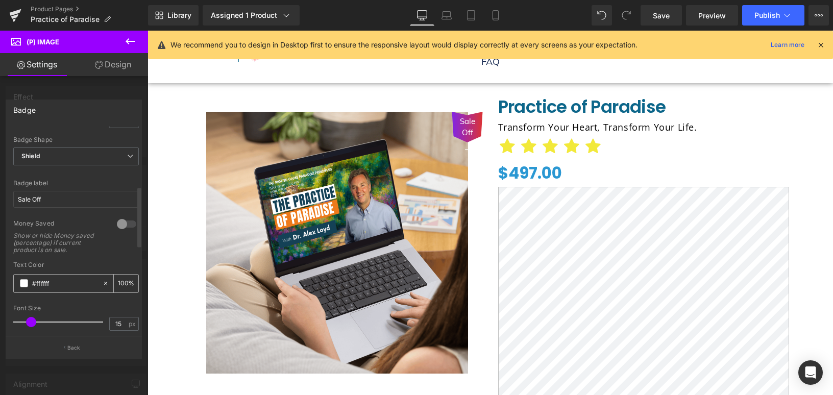
scroll to position [227, 0]
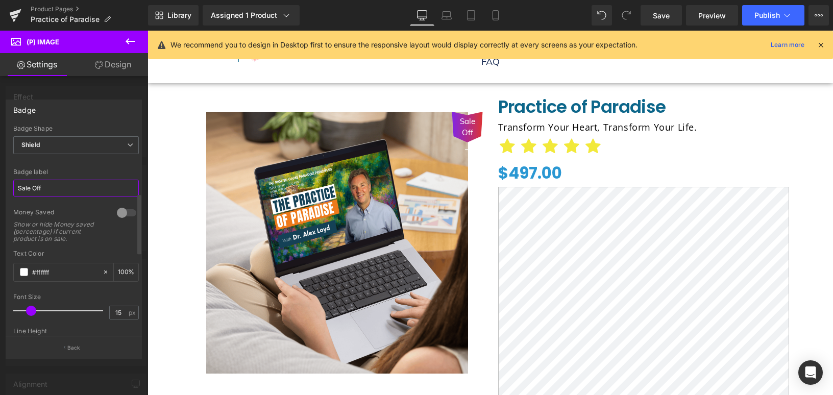
click at [47, 190] on input "Sale Off" at bounding box center [76, 188] width 126 height 17
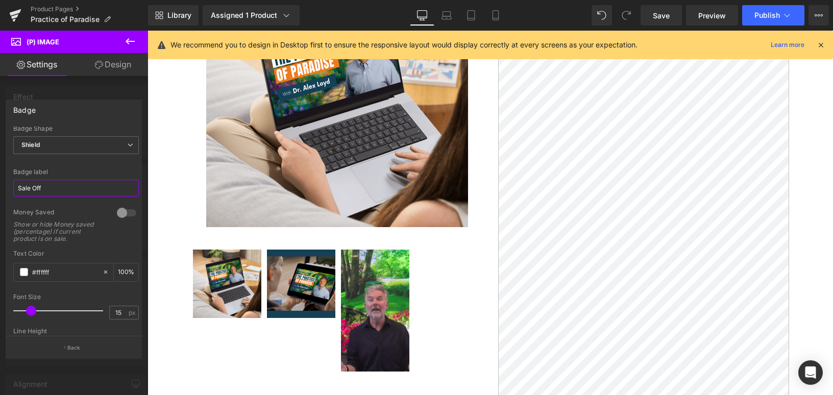
scroll to position [0, 0]
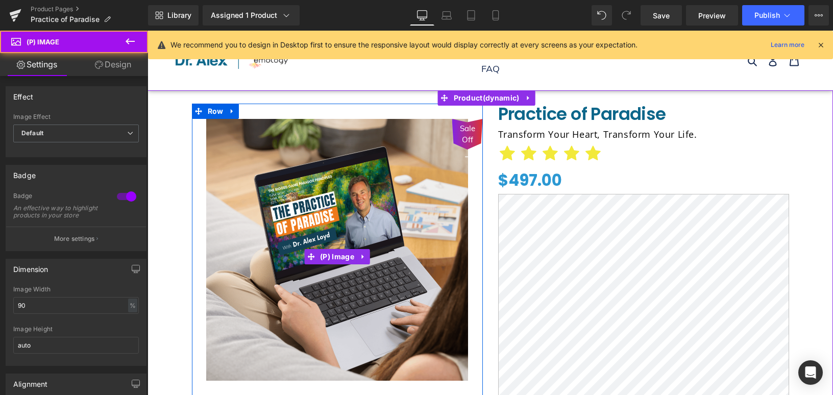
click at [458, 134] on span "Sale Off" at bounding box center [468, 134] width 20 height 23
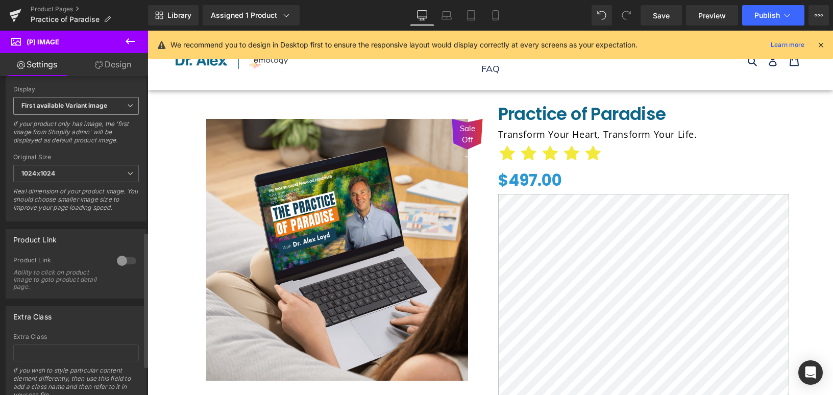
scroll to position [355, 0]
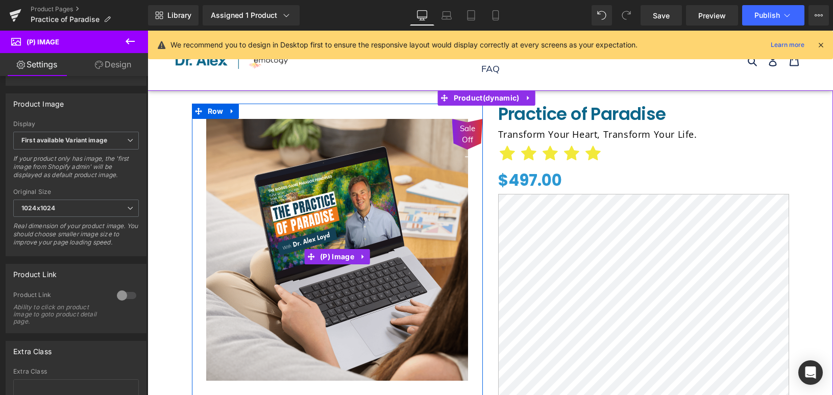
click at [452, 125] on div "Sale Off" at bounding box center [467, 134] width 31 height 31
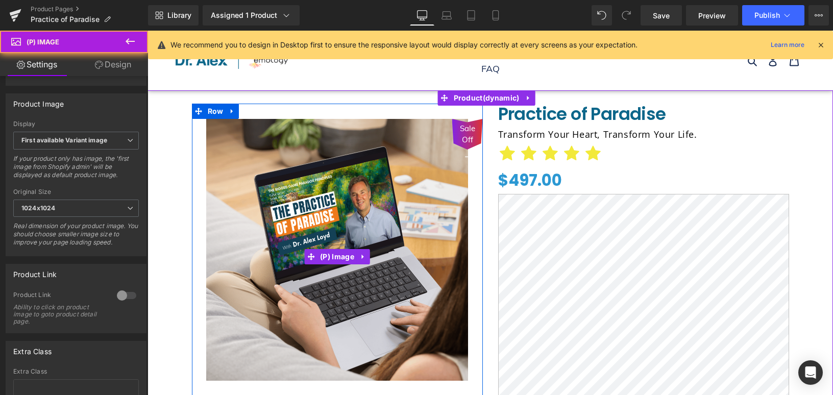
click at [459, 129] on span "Sale Off" at bounding box center [468, 134] width 20 height 23
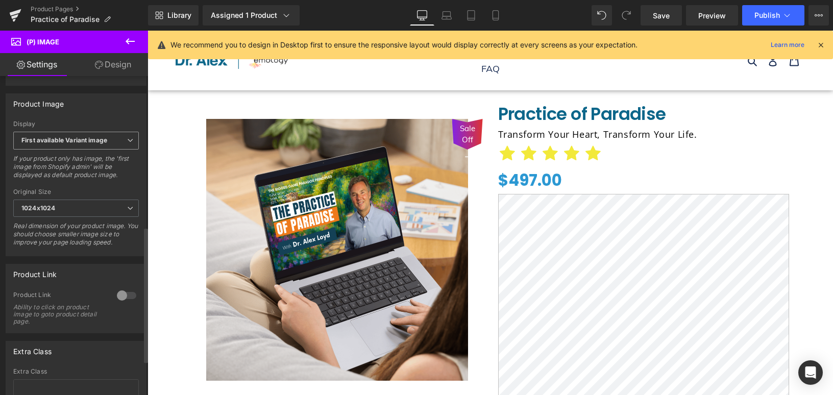
click at [73, 144] on b "First available Variant image" at bounding box center [64, 140] width 86 height 8
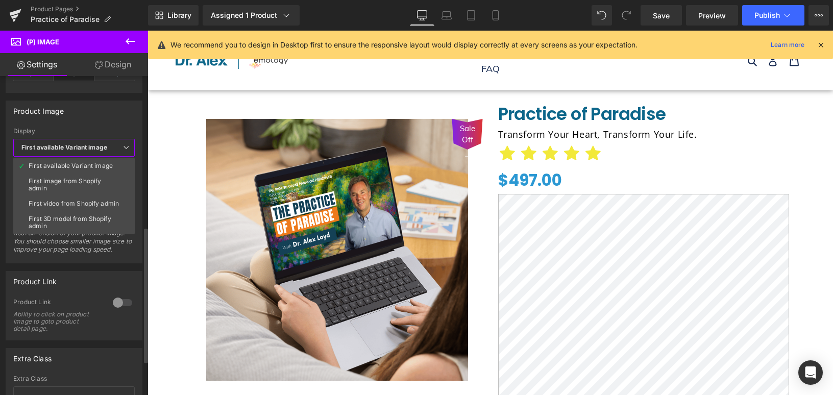
click at [98, 116] on div "Product Image" at bounding box center [74, 110] width 136 height 19
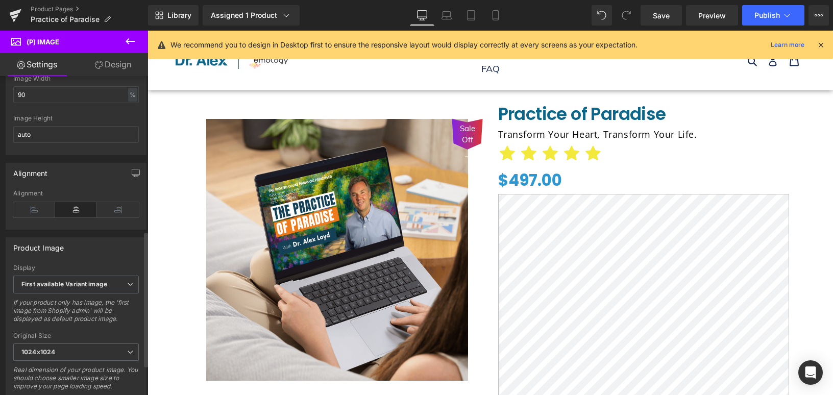
scroll to position [70, 0]
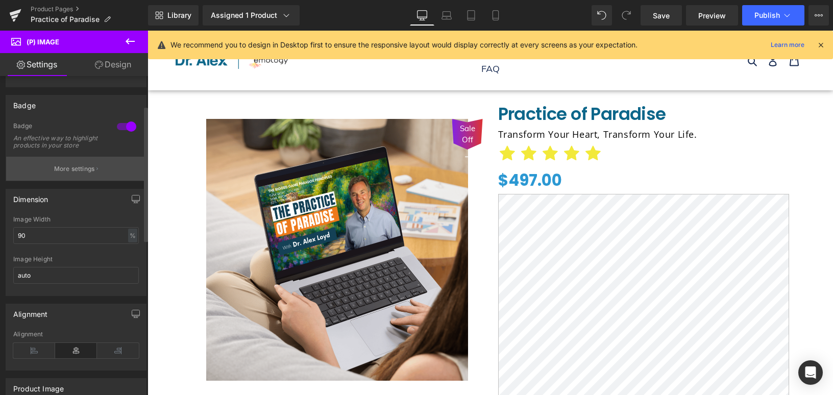
click at [97, 172] on icon "button" at bounding box center [98, 168] width 2 height 5
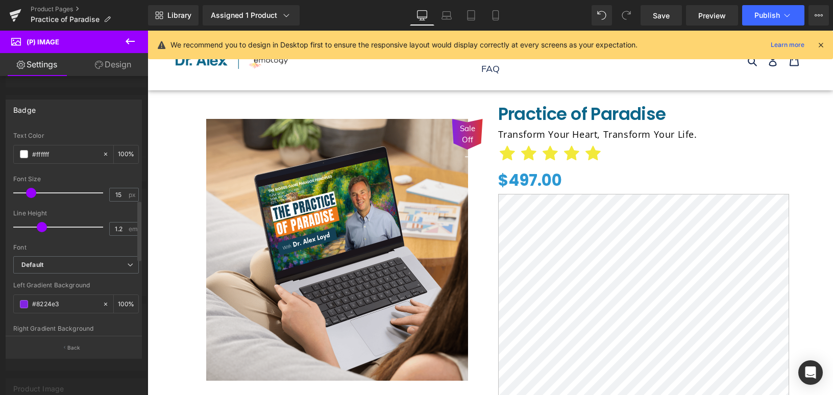
scroll to position [250, 0]
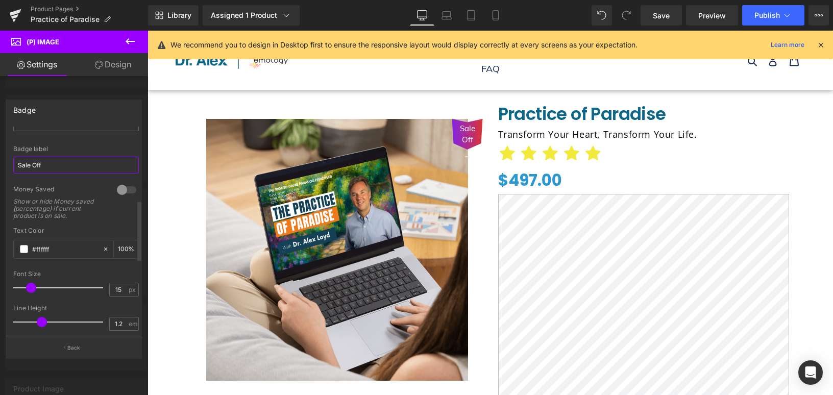
click at [59, 161] on input "Sale Off" at bounding box center [76, 165] width 126 height 17
paste input "Founder's Special - 75%"
type input "Founder's Special - 75% Off"
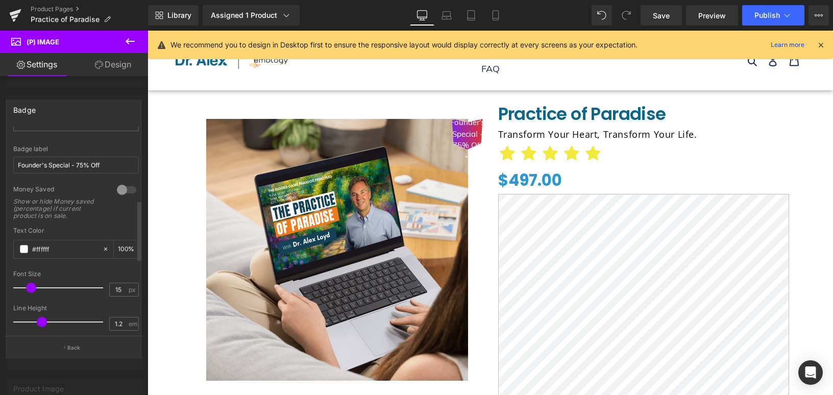
drag, startPoint x: 97, startPoint y: 147, endPoint x: 267, endPoint y: 108, distance: 174.9
click at [97, 147] on div "Badge label" at bounding box center [76, 149] width 126 height 7
type input "12"
click at [27, 284] on span at bounding box center [28, 288] width 10 height 10
drag, startPoint x: 108, startPoint y: 164, endPoint x: 73, endPoint y: 166, distance: 35.3
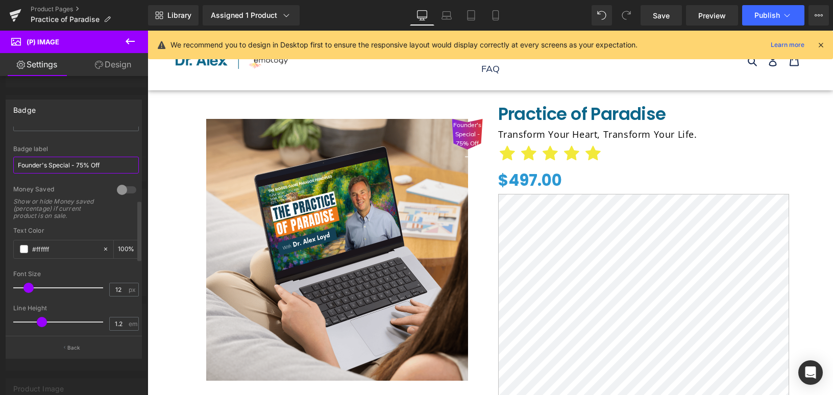
click at [73, 166] on input "Founder's Special - 75% Off" at bounding box center [76, 165] width 126 height 17
click at [51, 158] on input "Founder's Special Pri" at bounding box center [76, 165] width 126 height 17
paste input "text"
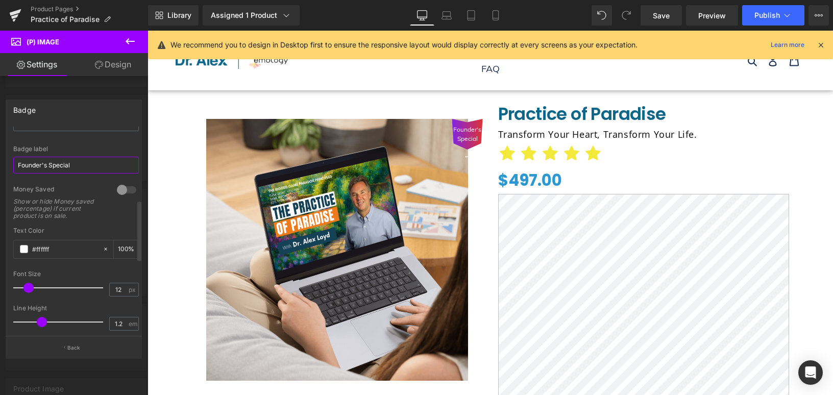
click at [35, 171] on input "Founder's Special" at bounding box center [76, 165] width 126 height 17
paste input "Early Access Pricing"
type input "Early Access Pricing"
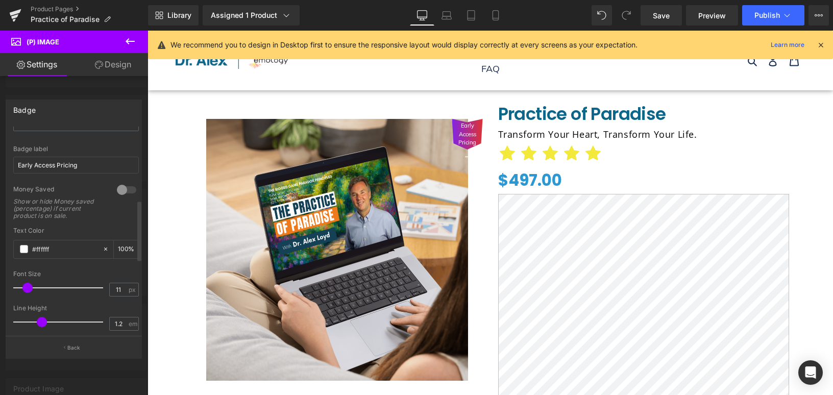
type input "10"
click at [28, 285] on span at bounding box center [27, 288] width 10 height 10
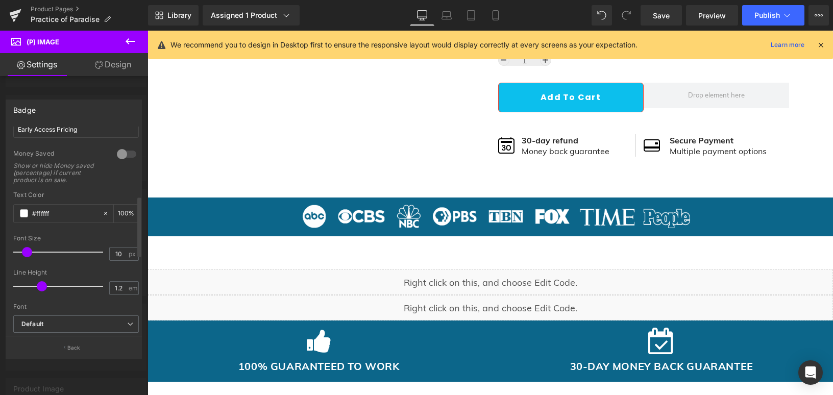
scroll to position [236, 0]
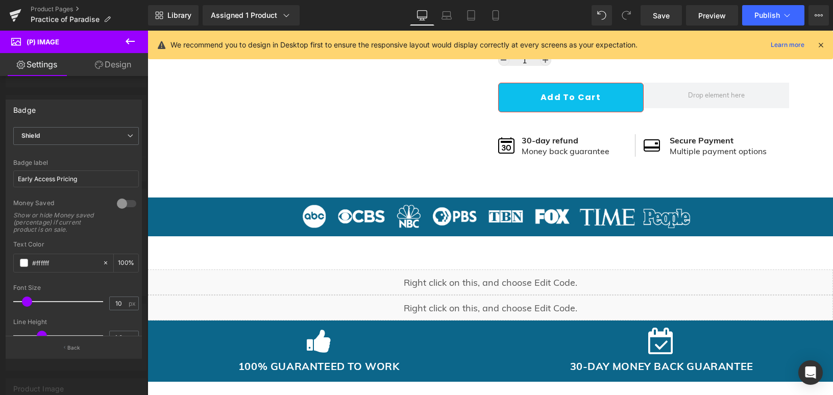
click at [134, 35] on icon at bounding box center [130, 41] width 12 height 12
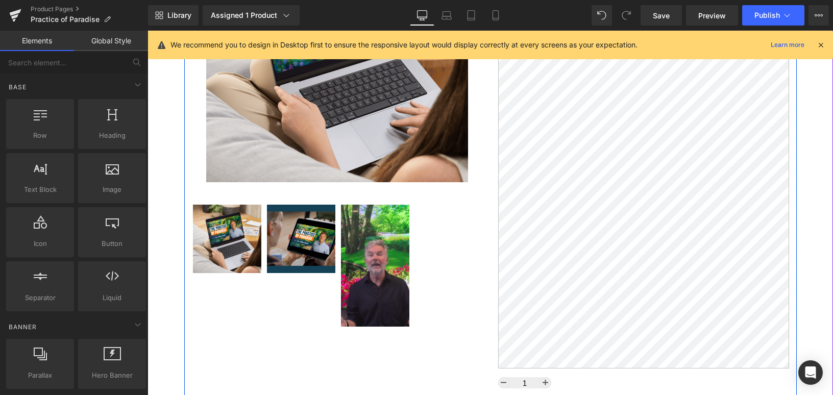
scroll to position [125, 0]
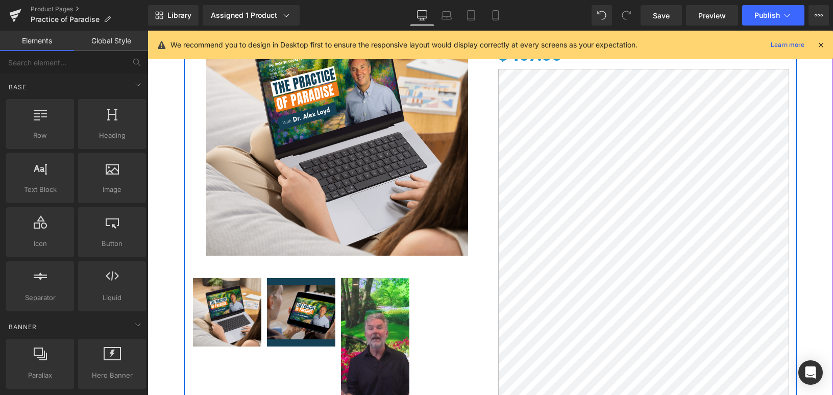
click at [317, 166] on img at bounding box center [337, 125] width 262 height 262
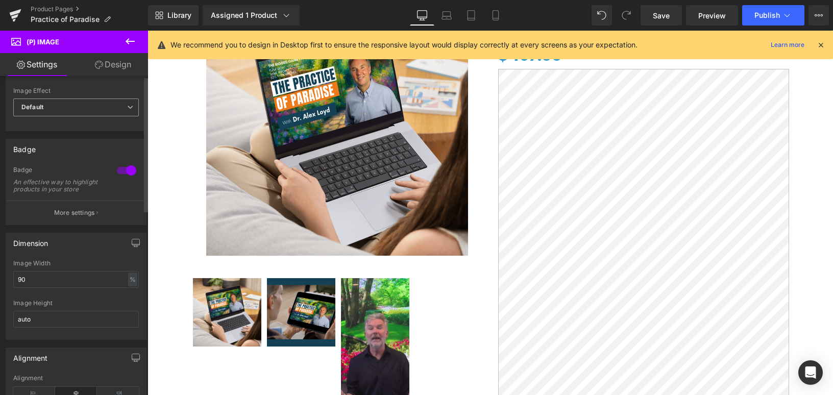
scroll to position [0, 0]
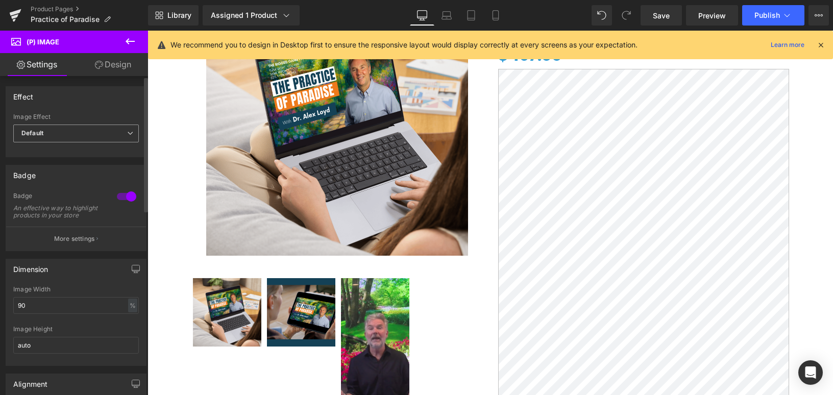
click at [70, 128] on span "Default" at bounding box center [76, 134] width 126 height 18
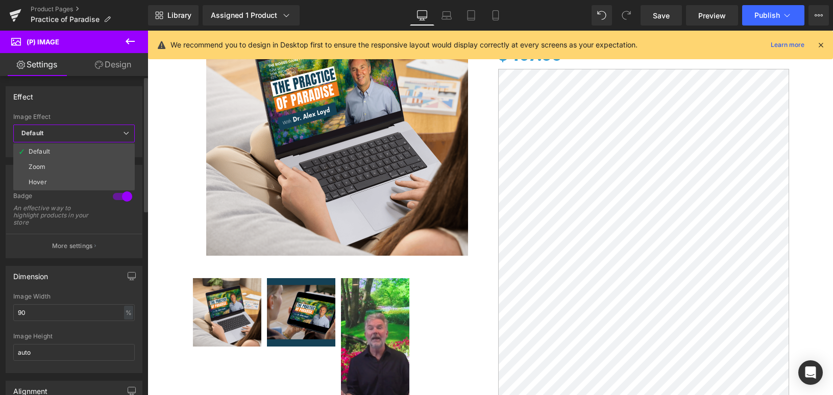
click at [102, 101] on div "Effect" at bounding box center [74, 96] width 136 height 19
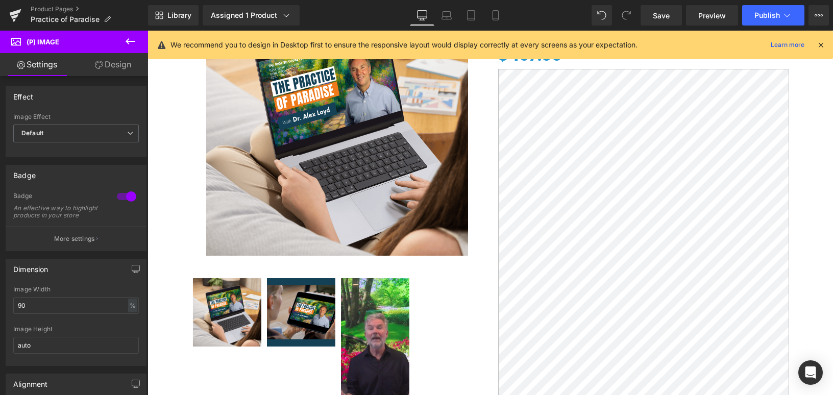
click at [125, 65] on link "Design" at bounding box center [113, 64] width 74 height 23
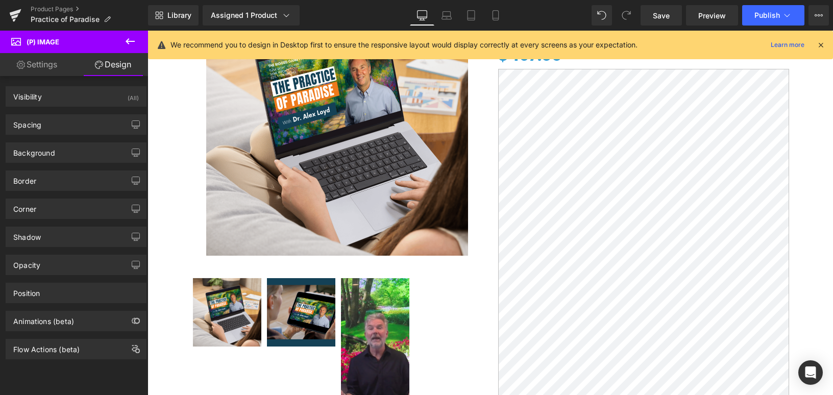
click at [39, 64] on link "Settings" at bounding box center [37, 64] width 74 height 23
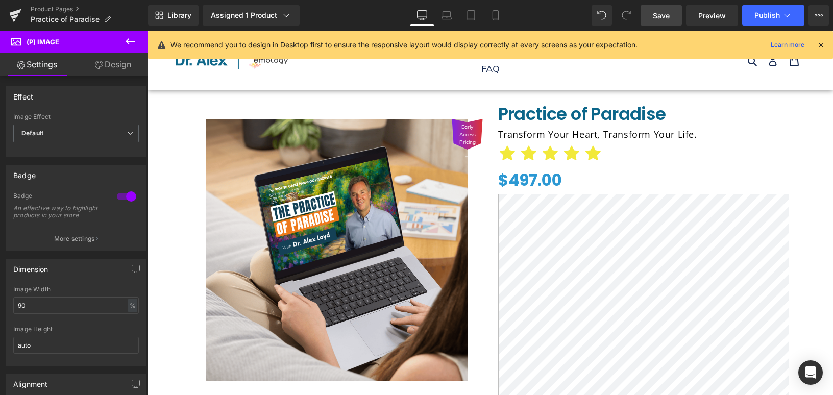
click at [656, 17] on span "Save" at bounding box center [661, 15] width 17 height 11
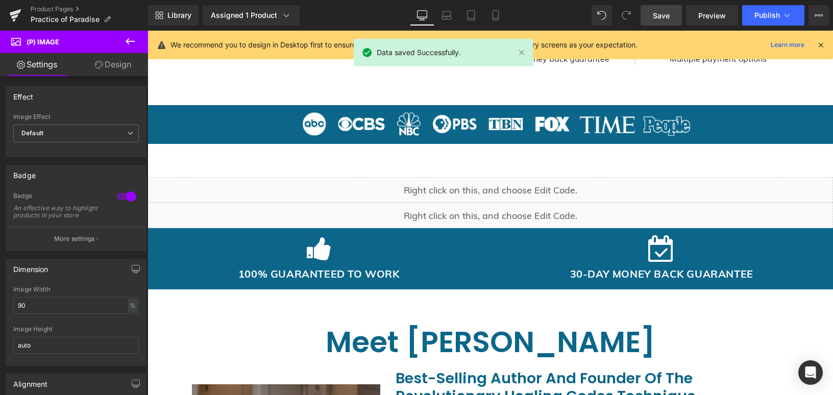
scroll to position [503, 0]
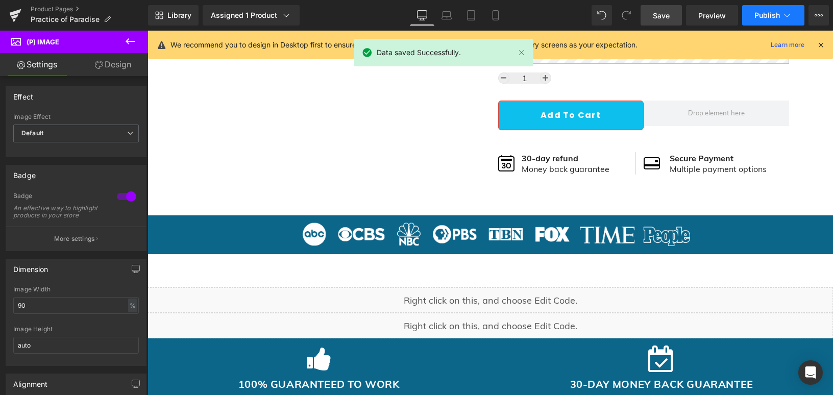
click at [782, 15] on icon at bounding box center [787, 15] width 10 height 10
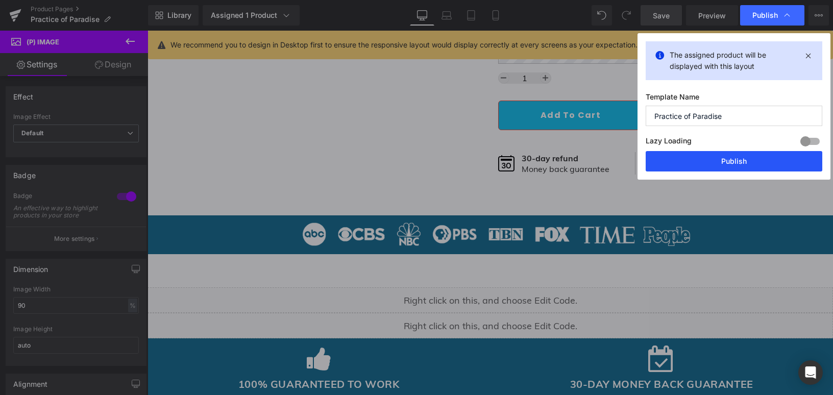
drag, startPoint x: 687, startPoint y: 166, endPoint x: 540, endPoint y: 136, distance: 150.7
click at [687, 166] on button "Publish" at bounding box center [734, 161] width 177 height 20
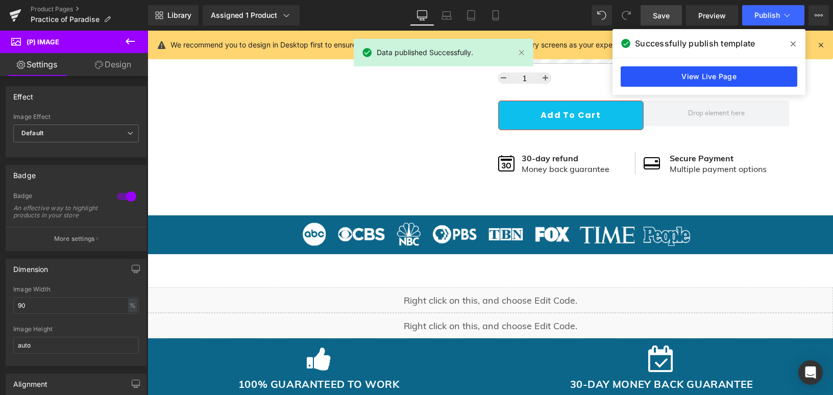
click at [718, 77] on link "View Live Page" at bounding box center [709, 76] width 177 height 20
